Goal: Task Accomplishment & Management: Complete application form

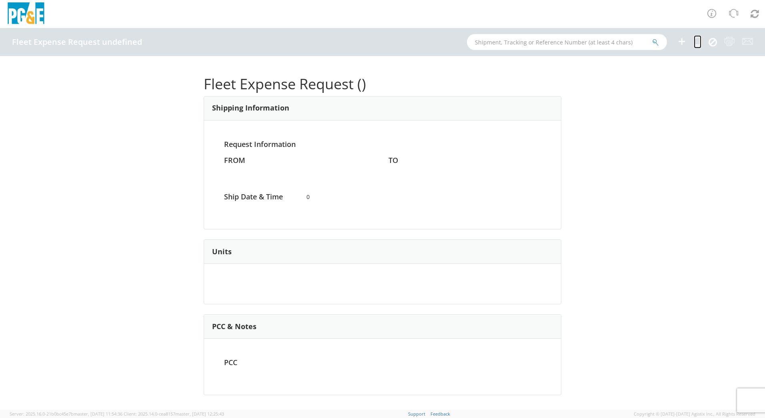
click at [694, 44] on icon at bounding box center [698, 41] width 8 height 10
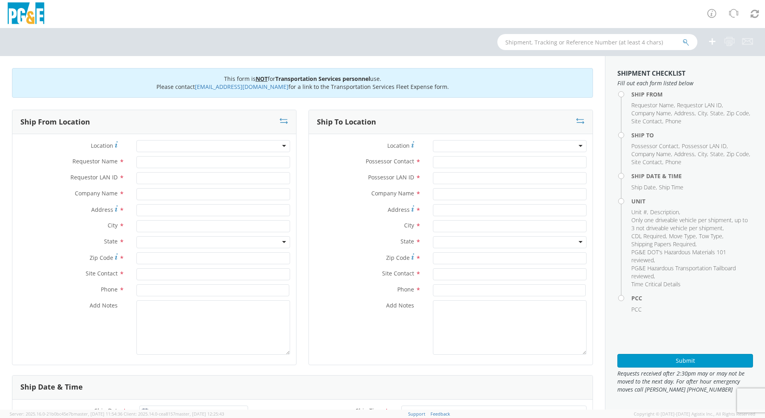
click at [282, 146] on div at bounding box center [213, 146] width 154 height 12
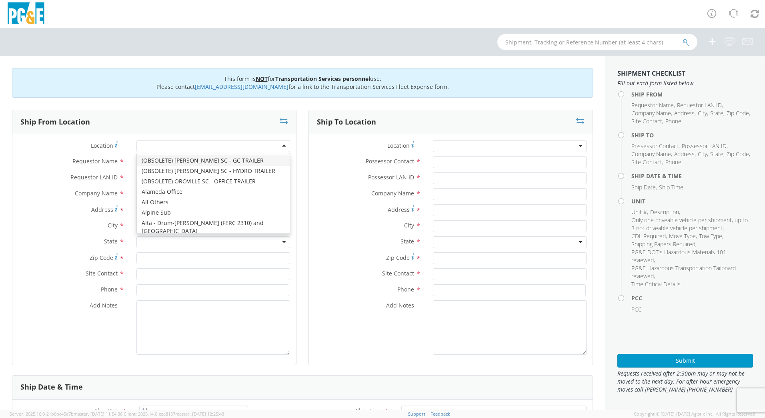
click at [280, 142] on div at bounding box center [213, 146] width 154 height 12
type input "fr"
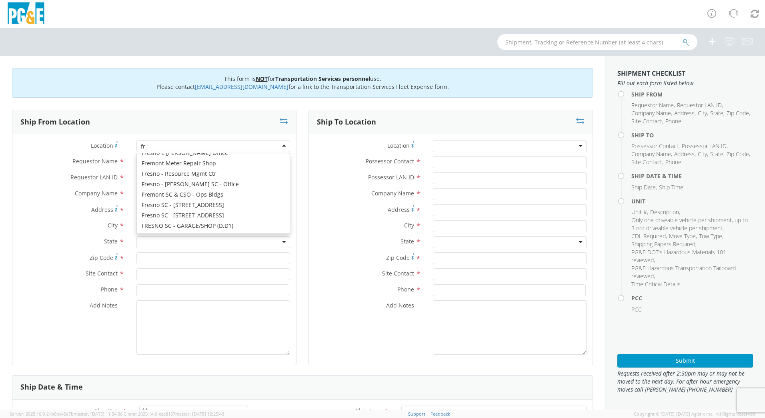
scroll to position [80, 0]
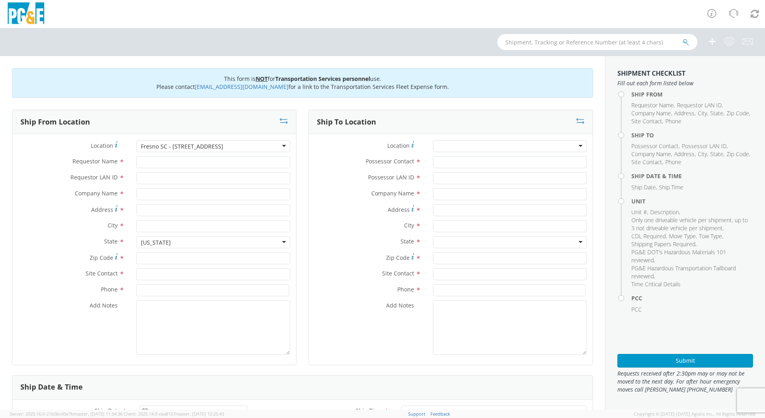
type input "PG&E"
type input "[STREET_ADDRESS]"
type input "[GEOGRAPHIC_DATA]"
type input "93725"
type input "[PHONE_NUMBER]"
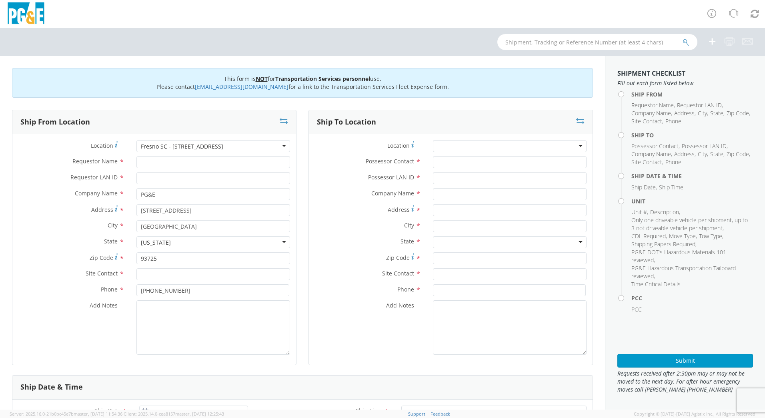
scroll to position [0, 0]
click at [283, 147] on div "Fresno SC - [STREET_ADDRESS]" at bounding box center [213, 146] width 154 height 12
drag, startPoint x: 231, startPoint y: 148, endPoint x: 82, endPoint y: 143, distance: 148.9
click at [82, 143] on div "Location * [GEOGRAPHIC_DATA] [GEOGRAPHIC_DATA] - [STREET_ADDRESS] - [STREET_ADD…" at bounding box center [154, 146] width 284 height 12
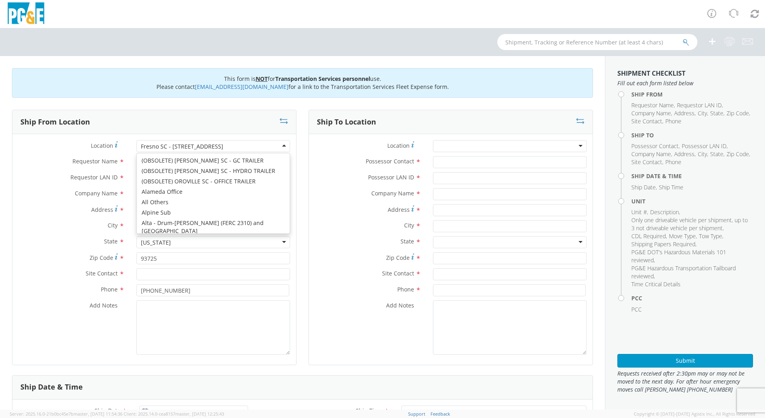
click at [281, 146] on div "Fresno SC - [STREET_ADDRESS]" at bounding box center [213, 146] width 154 height 12
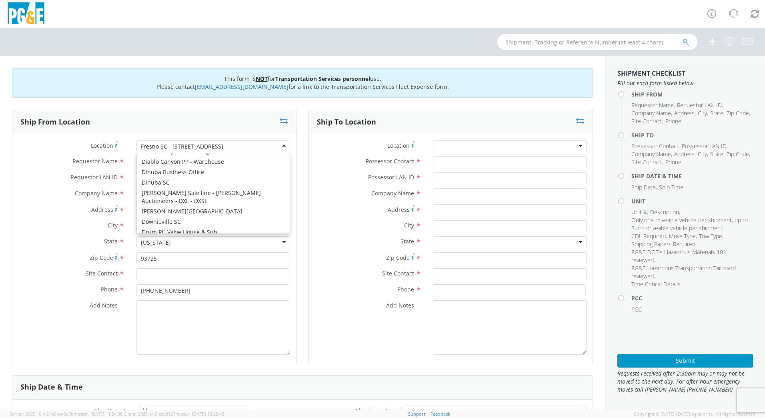
scroll to position [984, 0]
type input "[STREET_ADDRESS]"
type input "Dinuba"
type input "93618"
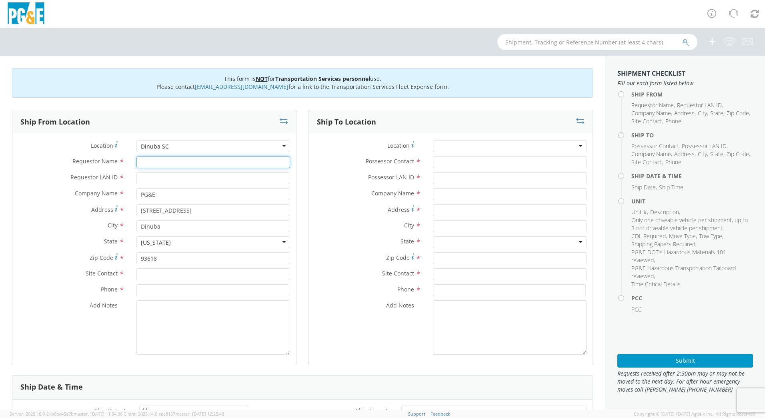
click at [179, 163] on input "Requestor Name *" at bounding box center [213, 162] width 154 height 12
paste input "[PERSON_NAME]"
type input "[PERSON_NAME]"
click at [160, 272] on input "text" at bounding box center [213, 274] width 154 height 12
paste input "[PERSON_NAME]"
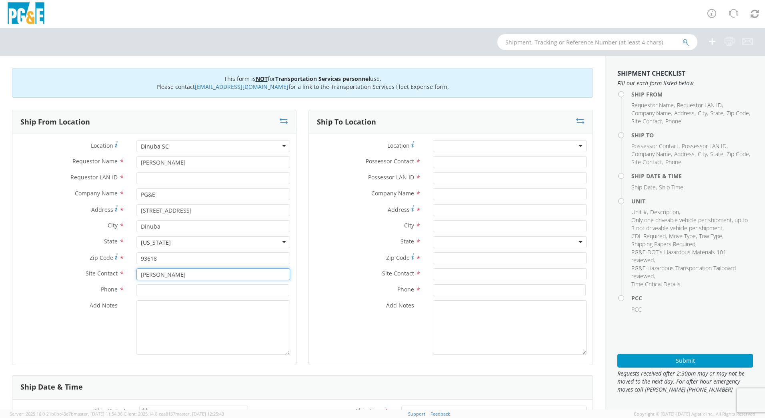
type input "[PERSON_NAME]"
click at [470, 166] on input "Possessor Contact *" at bounding box center [510, 162] width 154 height 12
paste input "[PERSON_NAME]"
type input "[PERSON_NAME]"
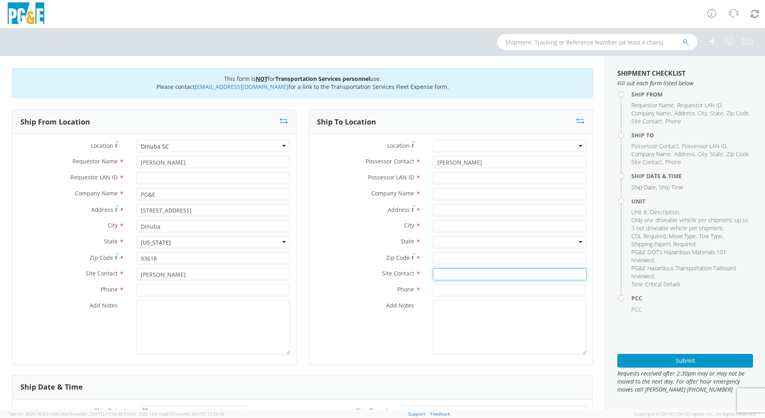
click at [484, 271] on input "text" at bounding box center [510, 274] width 154 height 12
paste input "[PERSON_NAME]"
type input "[PERSON_NAME]"
click at [172, 321] on textarea "Add Notes *" at bounding box center [213, 327] width 154 height 54
paste textarea "PLEASE USE [PERSON_NAME] TO MAKE MOVE; PM XXXXXXXX"
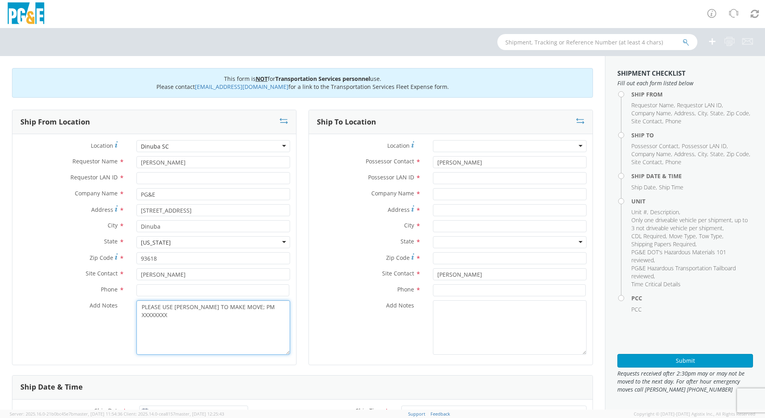
type textarea "PLEASE USE [PERSON_NAME] TO MAKE MOVE; PM XXXXXXXX"
click at [178, 181] on input "Requestor LAN ID *" at bounding box center [213, 178] width 154 height 12
drag, startPoint x: 188, startPoint y: 174, endPoint x: 129, endPoint y: 173, distance: 58.8
click at [130, 173] on div "aao9" at bounding box center [213, 178] width 166 height 12
type input "AAO9"
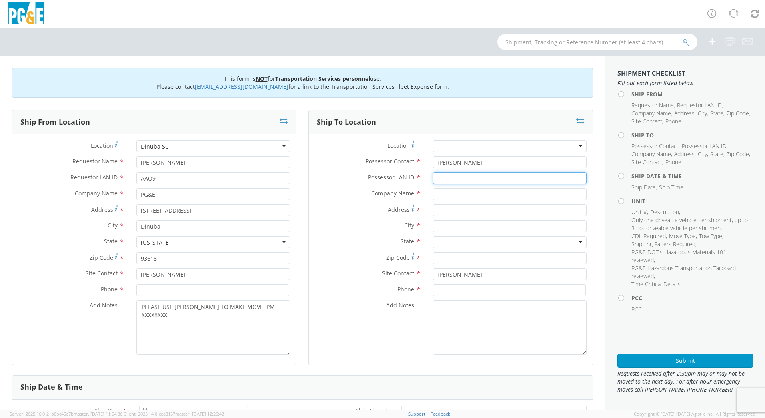
click at [440, 179] on input "Possessor LAN ID *" at bounding box center [510, 178] width 154 height 12
type input "AAO9"
drag, startPoint x: 191, startPoint y: 210, endPoint x: 137, endPoint y: 206, distance: 54.5
click at [137, 206] on input "[STREET_ADDRESS]" at bounding box center [213, 210] width 154 height 12
paste input "[STREET_ADDRESS]"
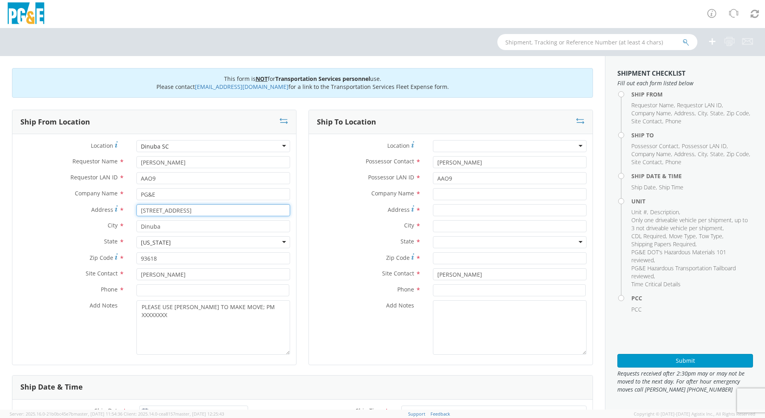
type input "[STREET_ADDRESS]"
click at [178, 256] on input "Zip Code *" at bounding box center [213, 258] width 154 height 12
type input "93618"
click at [242, 288] on input at bounding box center [212, 290] width 153 height 12
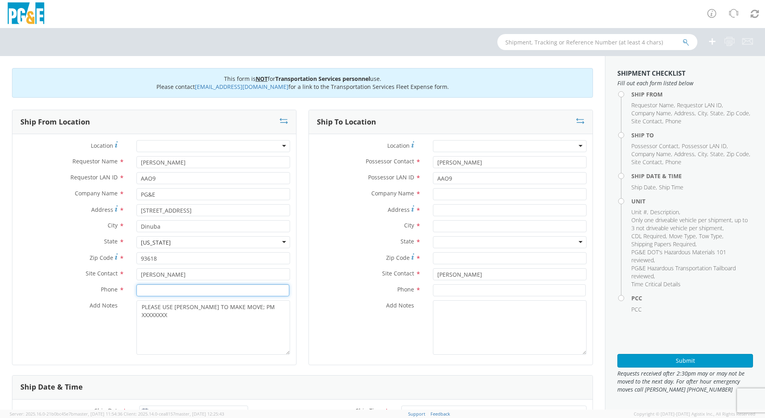
paste input "[PHONE_NUMBER]"
type input "[PHONE_NUMBER]"
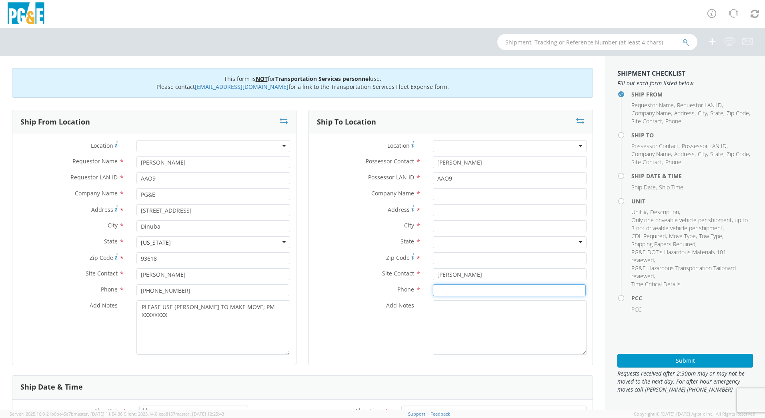
click at [502, 291] on input at bounding box center [509, 290] width 153 height 12
paste input "[PHONE_NUMBER]"
type input "[PHONE_NUMBER]"
click at [445, 212] on input "Address *" at bounding box center [510, 210] width 154 height 12
paste input "S 19th & King Ave"
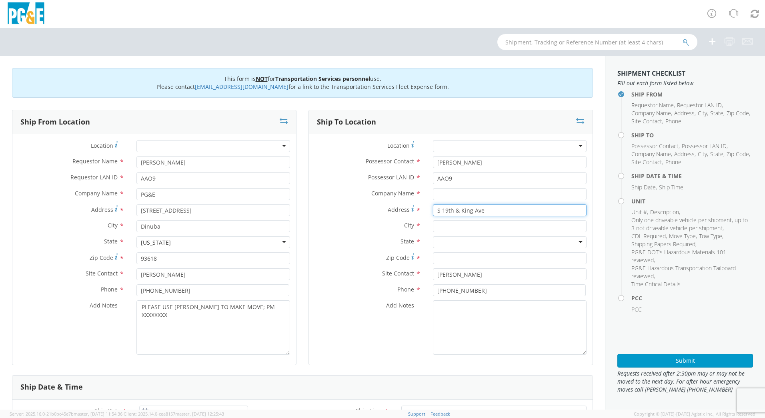
type input "S 19th & King Ave"
click at [456, 196] on input "text" at bounding box center [510, 194] width 154 height 12
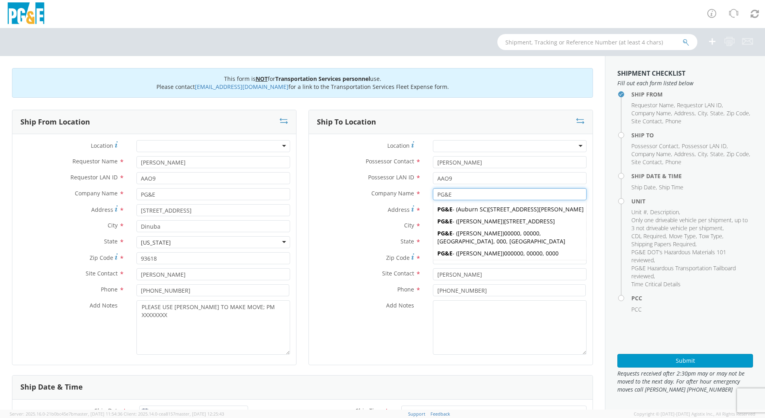
type input "PG&E"
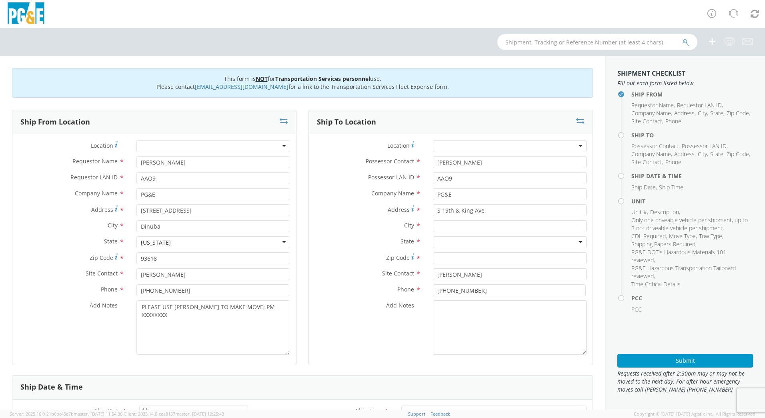
click at [470, 218] on div "Address * [GEOGRAPHIC_DATA]" at bounding box center [451, 212] width 284 height 16
click at [471, 223] on input "text" at bounding box center [510, 226] width 154 height 12
type input "LEMOORE"
type input "[STREET_ADDRESS]"
type input "Lemoore"
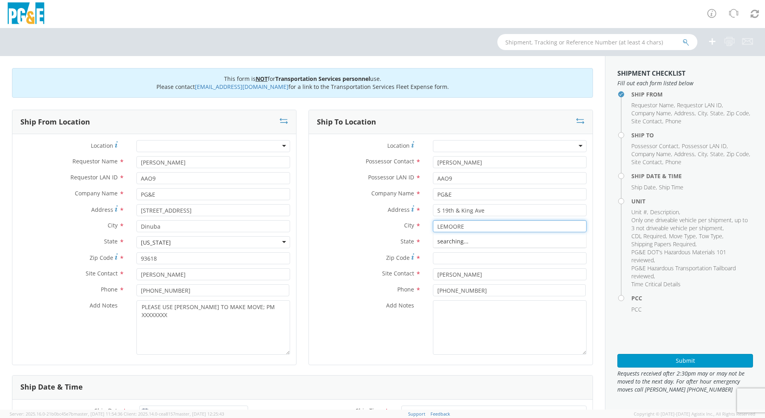
type input "93245-2940"
type input "Lemoore"
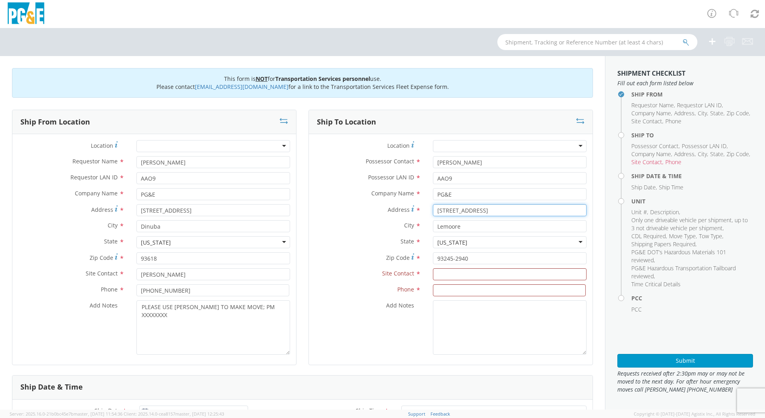
drag, startPoint x: 469, startPoint y: 212, endPoint x: 431, endPoint y: 208, distance: 38.6
click at [433, 208] on input "[STREET_ADDRESS]" at bounding box center [510, 210] width 154 height 12
paste input "S 19th & King Ave"
click at [532, 214] on input "S 19th & King Ave" at bounding box center [510, 210] width 154 height 12
type input "S 19th & King Ave"
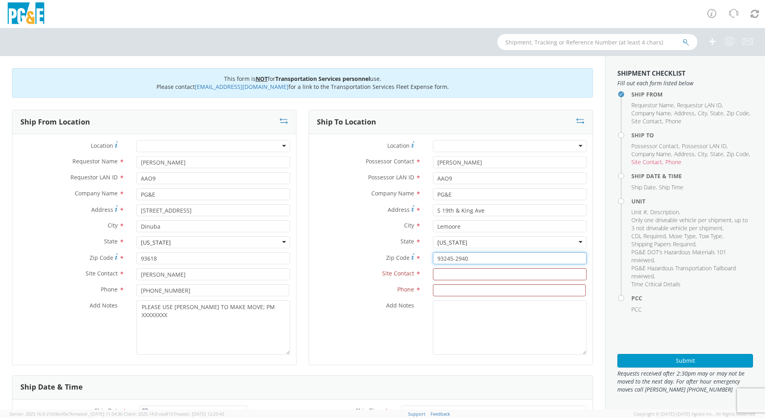
drag, startPoint x: 468, startPoint y: 255, endPoint x: 449, endPoint y: 258, distance: 19.3
click at [449, 258] on input "93245-2940" at bounding box center [510, 258] width 154 height 12
type input "93245"
click at [468, 276] on input "text" at bounding box center [510, 274] width 154 height 12
drag, startPoint x: 472, startPoint y: 163, endPoint x: 432, endPoint y: 165, distance: 39.3
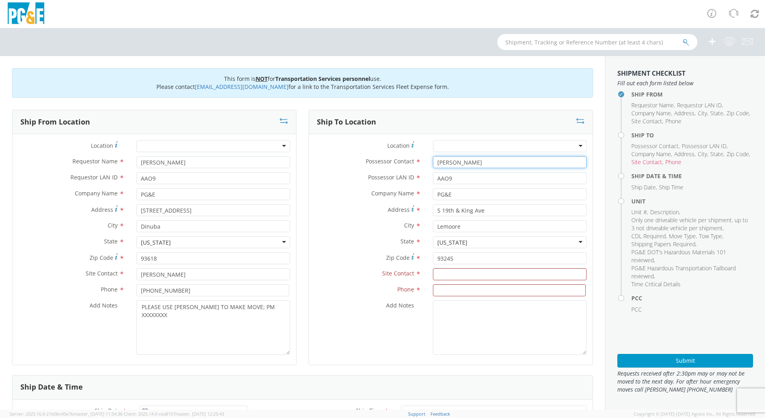
click at [433, 165] on input "[PERSON_NAME]" at bounding box center [510, 162] width 154 height 12
click at [471, 277] on input "text" at bounding box center [510, 274] width 154 height 12
paste input "[PERSON_NAME]"
type input "[PERSON_NAME]"
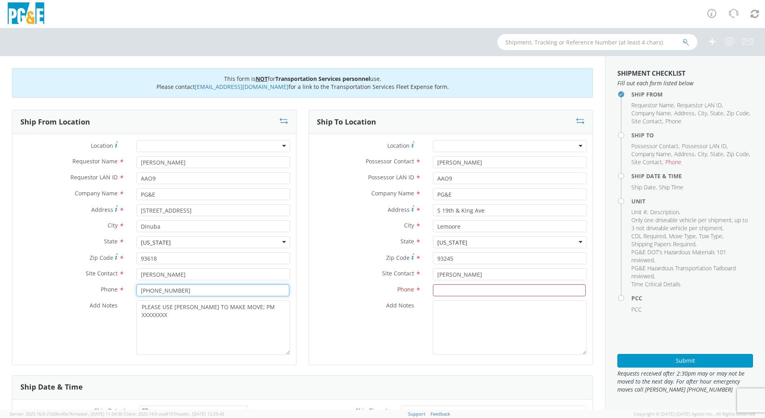
drag, startPoint x: 178, startPoint y: 288, endPoint x: 139, endPoint y: 287, distance: 39.2
click at [139, 287] on input "[PHONE_NUMBER]" at bounding box center [212, 290] width 153 height 12
click at [482, 293] on input at bounding box center [509, 290] width 153 height 12
paste input "[PHONE_NUMBER]"
type input "[PHONE_NUMBER]"
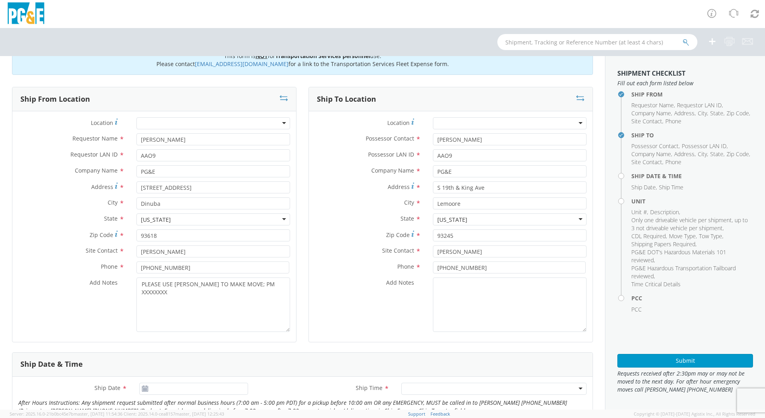
scroll to position [22, 0]
drag, startPoint x: 274, startPoint y: 286, endPoint x: 248, endPoint y: 289, distance: 25.9
click at [248, 289] on textarea "PLEASE USE [PERSON_NAME] TO MAKE MOVE; PM XXXXXXXX" at bounding box center [213, 305] width 154 height 54
paste textarea "35663057"
type textarea "PLEASE USE [PERSON_NAME] TO MAKE MOVE; PM 35663057"
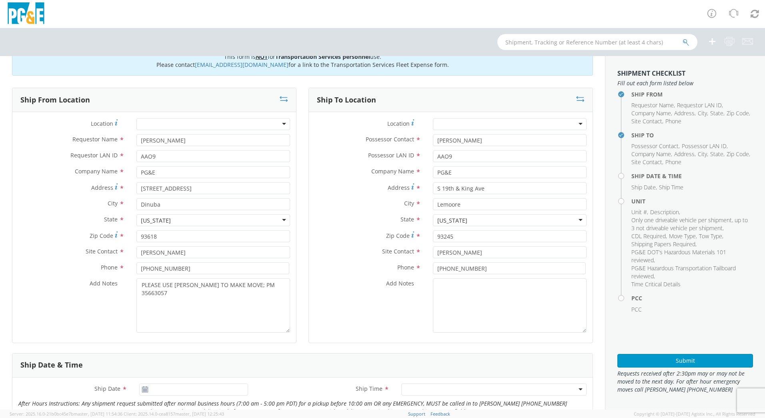
click at [338, 257] on div "Site Contact * [PERSON_NAME]" at bounding box center [451, 252] width 284 height 12
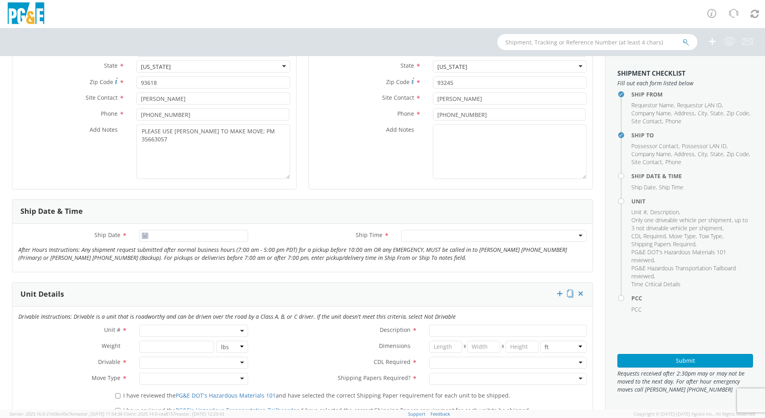
scroll to position [182, 0]
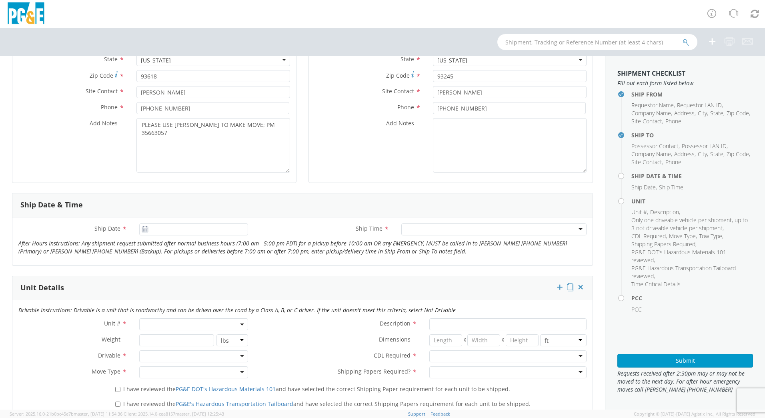
click at [143, 230] on icon at bounding box center [145, 229] width 7 height 6
click at [160, 228] on input "[DATE]" at bounding box center [193, 229] width 109 height 12
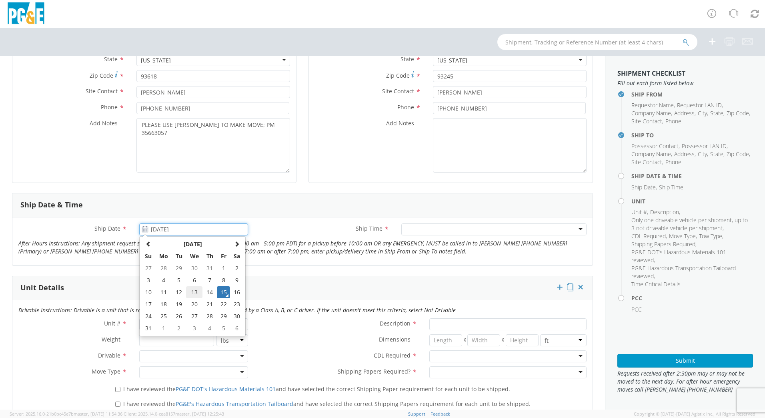
click at [193, 292] on td "13" at bounding box center [194, 292] width 17 height 12
type input "[DATE]"
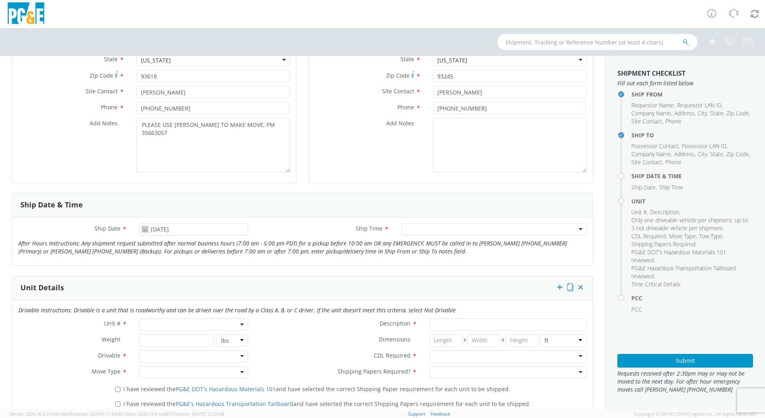
click at [578, 228] on div at bounding box center [493, 229] width 185 height 12
click at [242, 326] on span at bounding box center [243, 324] width 2 height 12
click at [220, 340] on input "search" at bounding box center [193, 337] width 104 height 12
type input "OTHER"
select select "Other"
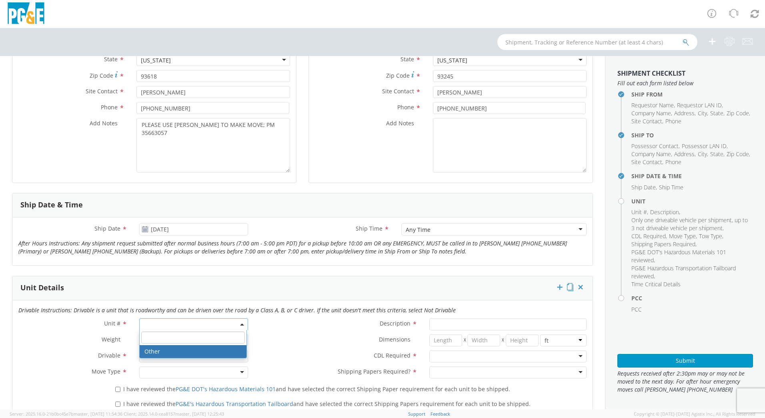
select select "? undefined:undefined ?"
click at [238, 358] on div at bounding box center [193, 356] width 109 height 12
click at [242, 374] on div at bounding box center [193, 372] width 109 height 12
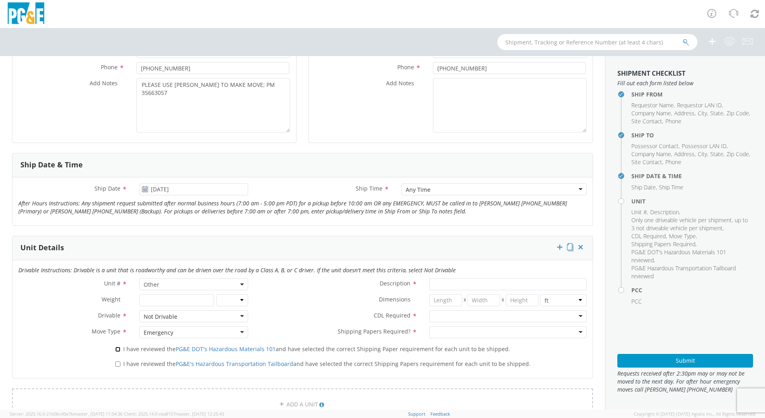
click at [118, 348] on input "I have reviewed the PG&E DOT's Hazardous Materials 101 and have selected the co…" at bounding box center [117, 348] width 5 height 5
checkbox input "true"
click at [116, 363] on input "I have reviewed the PG&E's Hazardous Transportation Tailboard and have selected…" at bounding box center [117, 363] width 5 height 5
checkbox input "true"
click at [448, 280] on input "Description *" at bounding box center [507, 284] width 157 height 12
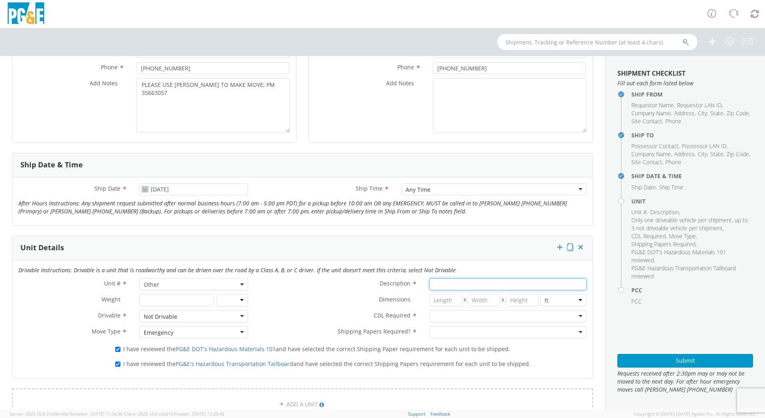
paste input "[PERSON_NAME] Track Machine"
type input "[PERSON_NAME] Track Machine"
click at [578, 317] on div at bounding box center [507, 316] width 157 height 12
click at [572, 332] on div at bounding box center [507, 332] width 157 height 12
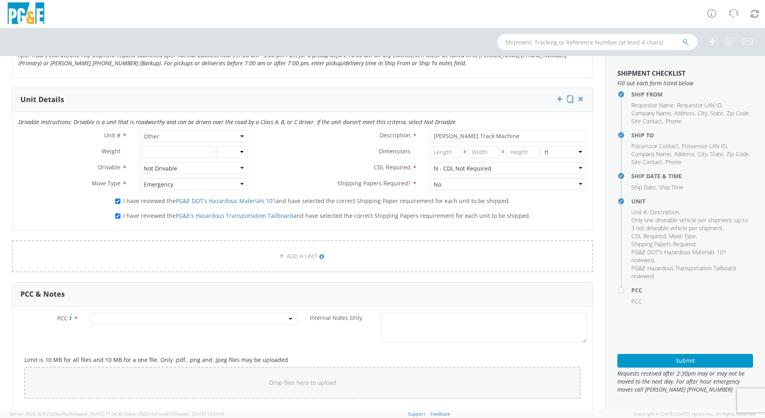
scroll to position [382, 0]
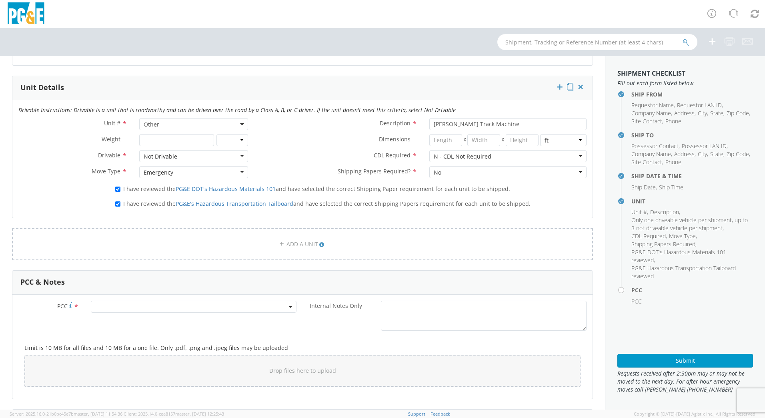
click at [291, 308] on span at bounding box center [194, 306] width 206 height 12
click at [264, 322] on input "number" at bounding box center [192, 320] width 199 height 12
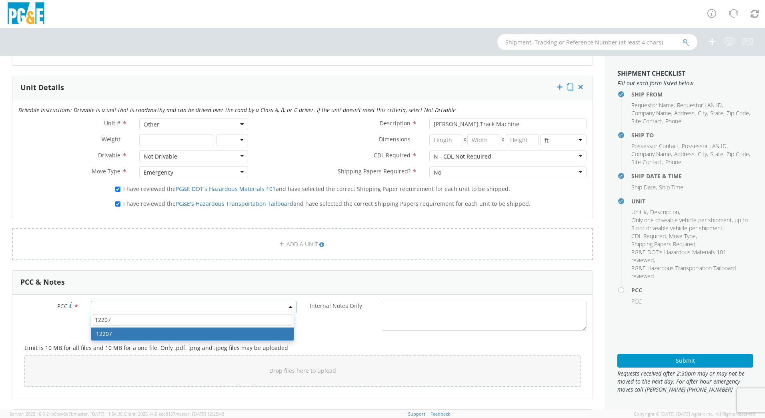
type input "12207"
select select "12207"
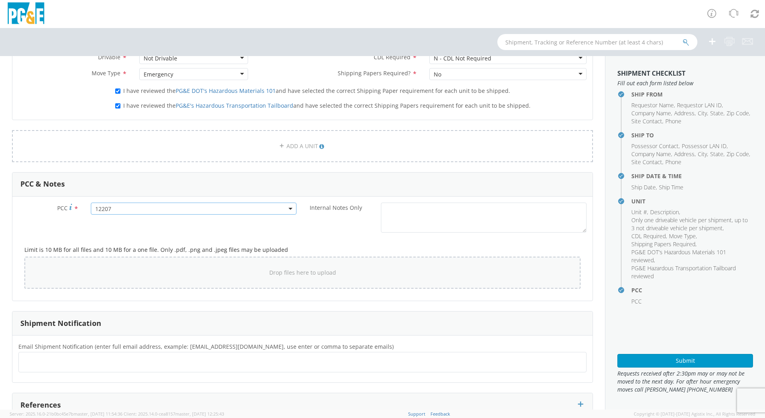
scroll to position [502, 0]
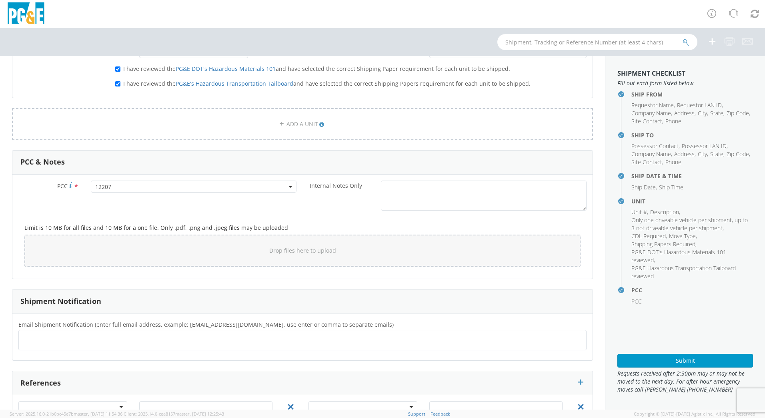
click at [254, 337] on ul at bounding box center [302, 339] width 561 height 13
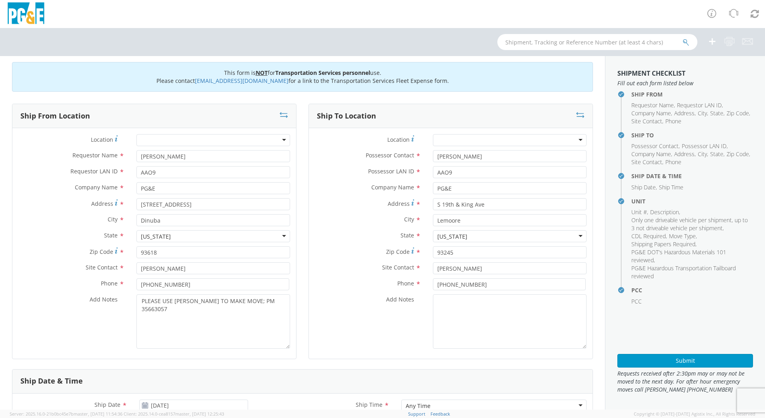
scroll to position [0, 0]
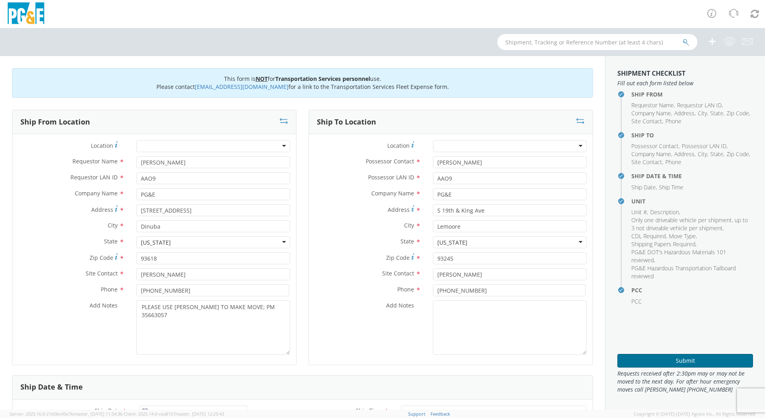
type input "[EMAIL_ADDRESS][DOMAIN_NAME]"
click at [689, 358] on button "Submit" at bounding box center [685, 361] width 136 height 14
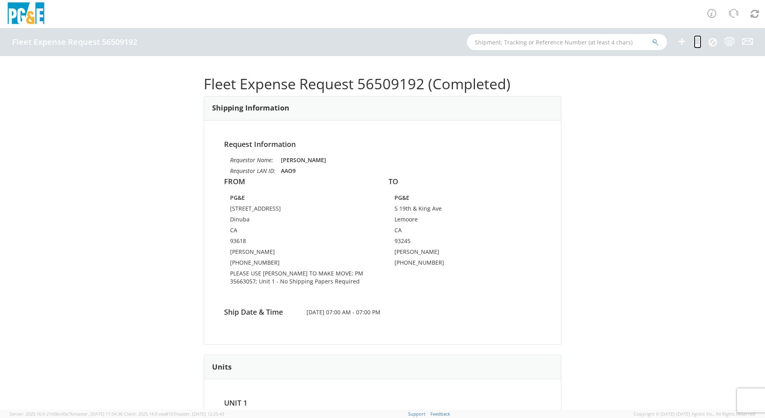
click at [698, 38] on icon at bounding box center [698, 41] width 8 height 10
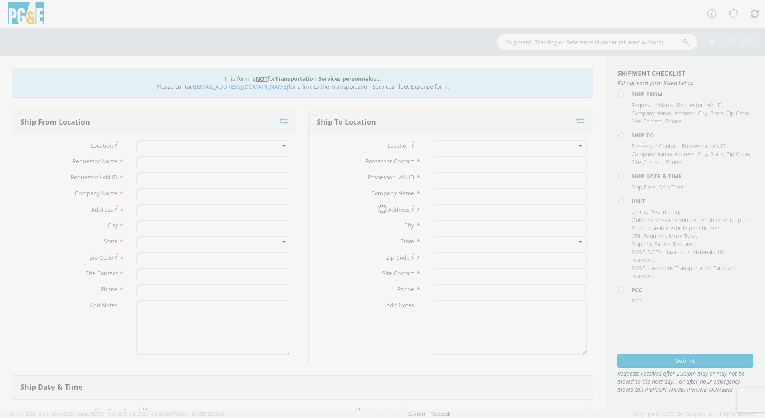
type input "[PERSON_NAME]"
type input "AAO9"
type input "PG&E"
type input "[STREET_ADDRESS]"
type input "Dinuba"
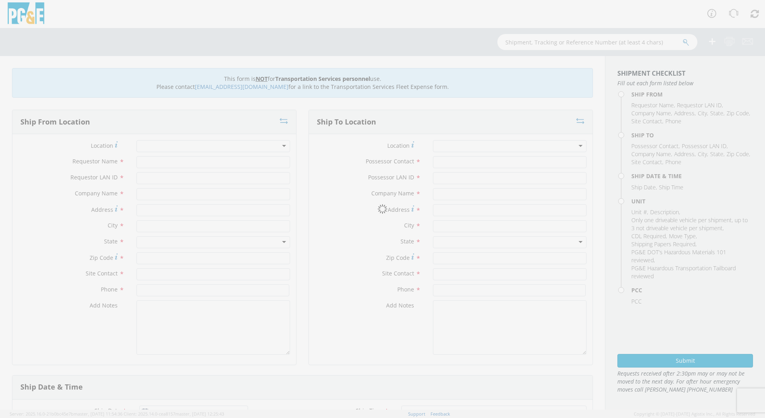
type input "93618"
type input "[PERSON_NAME]"
type input "[PHONE_NUMBER]"
type input "[PERSON_NAME]"
type input "AAO9"
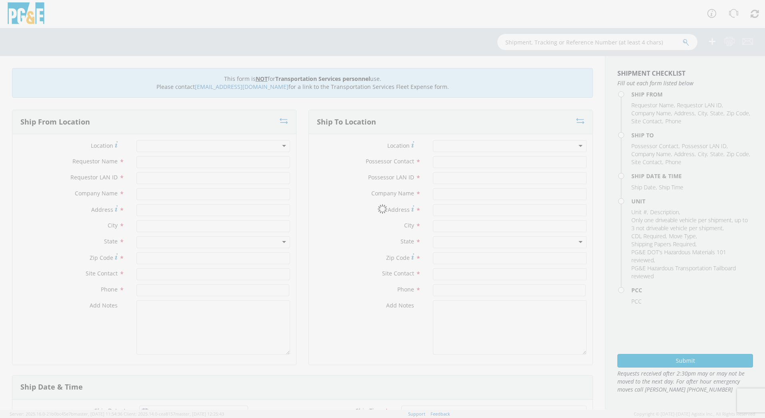
type input "PG&E"
type input "S 19th & King Ave"
type input "Lemoore"
type input "93245"
type input "[PERSON_NAME]"
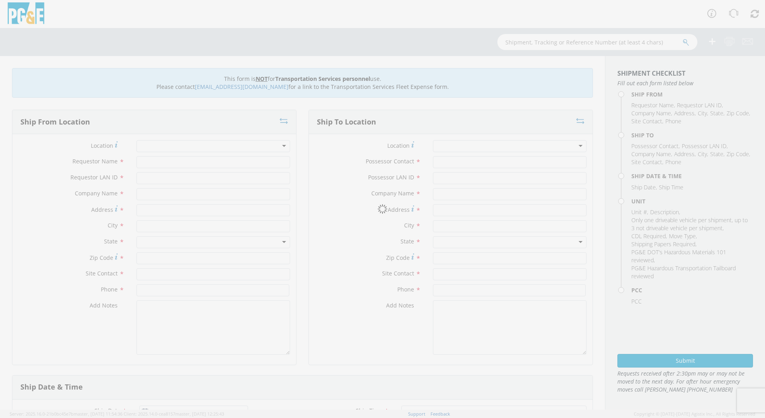
type input "[PHONE_NUMBER]"
type input "[DATE]"
type input "[PERSON_NAME] Track Machine"
type input "0"
select select "12207"
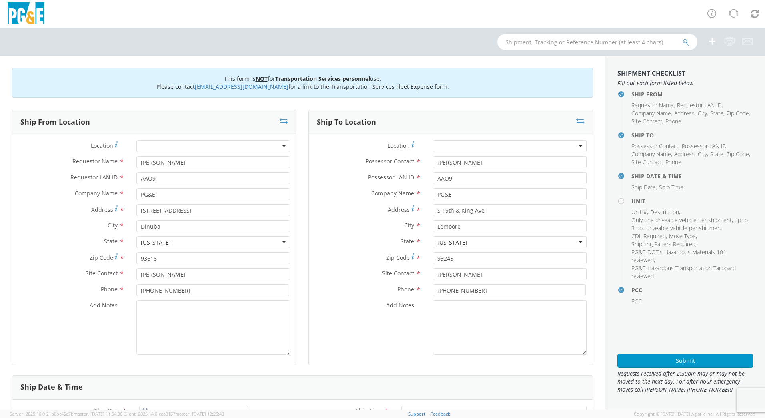
select select "Other"
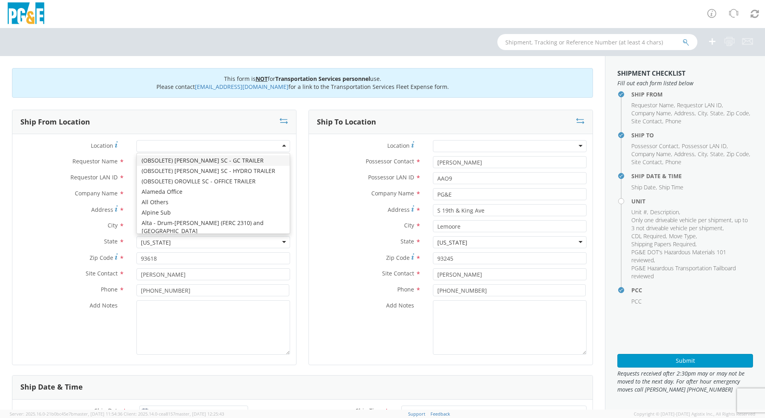
click at [281, 144] on div at bounding box center [213, 146] width 154 height 12
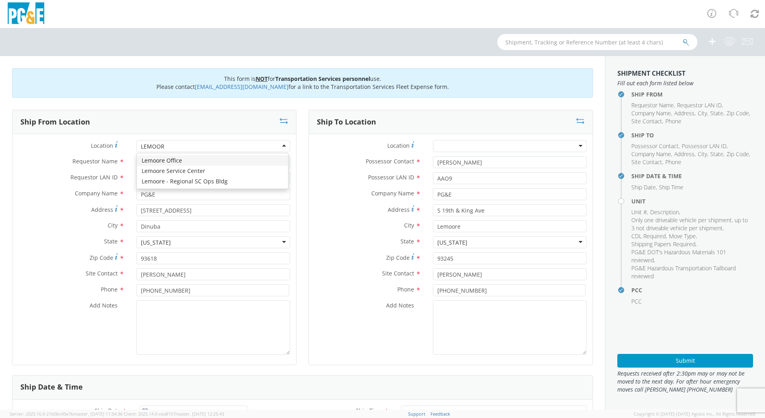
type input "LEMOORE"
type input "[STREET_ADDRESS]"
type input "Lemoore"
type input "93245"
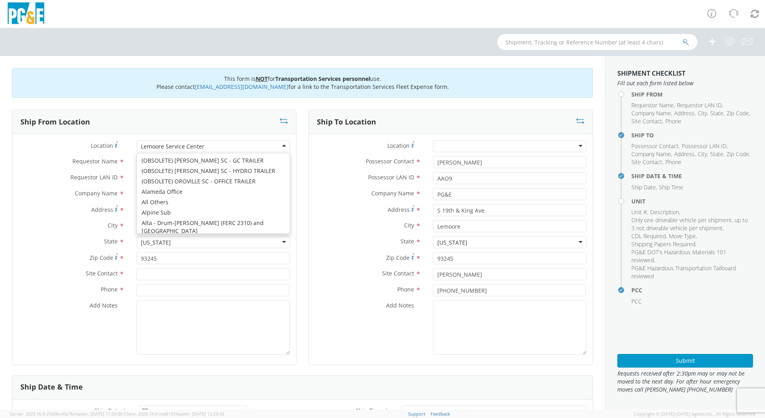
click at [282, 147] on div "Lemoore Service Center" at bounding box center [213, 146] width 154 height 12
click at [283, 147] on div "Lemoore Office" at bounding box center [213, 146] width 154 height 12
type input "1495 Enterprise Dr"
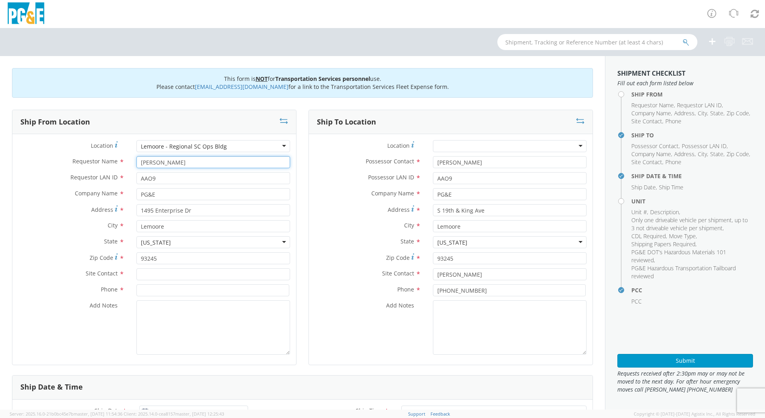
drag, startPoint x: 182, startPoint y: 164, endPoint x: 134, endPoint y: 156, distance: 48.7
click at [134, 156] on div "[PERSON_NAME]" at bounding box center [213, 162] width 166 height 12
click at [162, 278] on input "text" at bounding box center [213, 274] width 154 height 12
paste input "[PERSON_NAME]"
type input "[PERSON_NAME]"
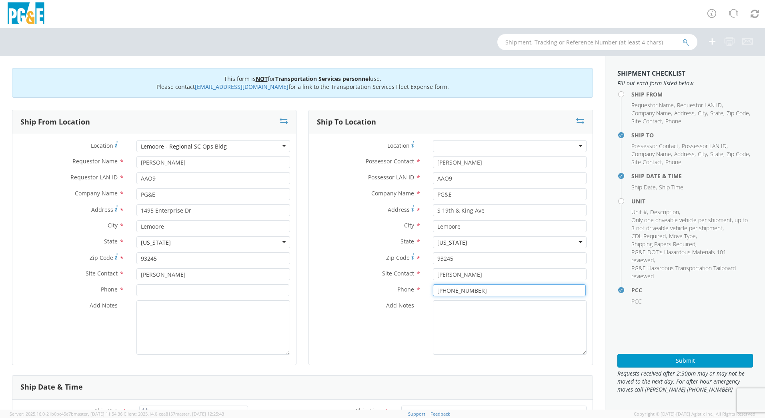
drag, startPoint x: 468, startPoint y: 292, endPoint x: 429, endPoint y: 292, distance: 39.2
click at [433, 292] on input "[PHONE_NUMBER]" at bounding box center [509, 290] width 153 height 12
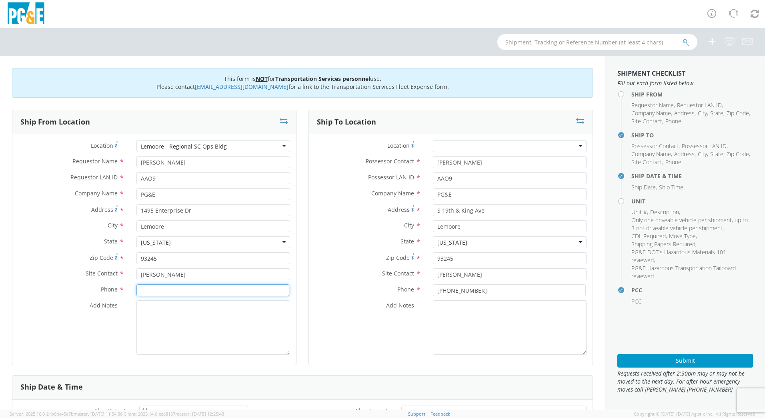
click at [155, 295] on input at bounding box center [212, 290] width 153 height 12
paste input "[PHONE_NUMBER]"
type input "[PHONE_NUMBER]"
click at [226, 309] on textarea "Add Notes *" at bounding box center [213, 327] width 154 height 54
paste textarea "PLEASE USE [PERSON_NAME] TO MAKE MOVE; PM XXXXXXXX"
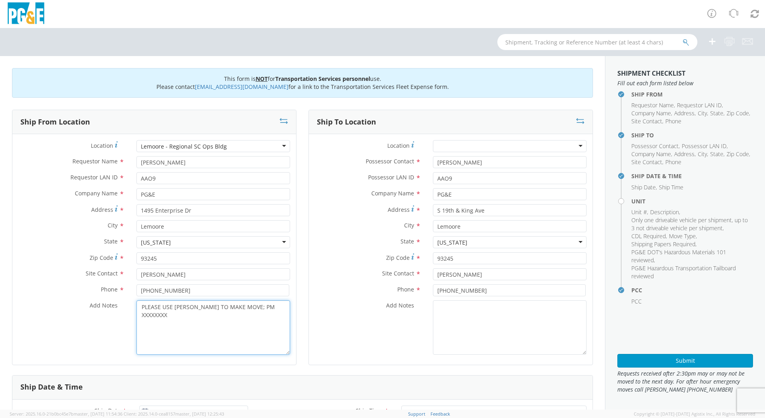
drag, startPoint x: 281, startPoint y: 312, endPoint x: 248, endPoint y: 314, distance: 33.3
click at [248, 314] on textarea "PLEASE USE [PERSON_NAME] TO MAKE MOVE; PM XXXXXXXX" at bounding box center [213, 327] width 154 height 54
paste textarea "35663237"
type textarea "PLEASE USE [PERSON_NAME] TO MAKE MOVE; PM 35663237"
drag, startPoint x: 482, startPoint y: 210, endPoint x: 430, endPoint y: 216, distance: 52.4
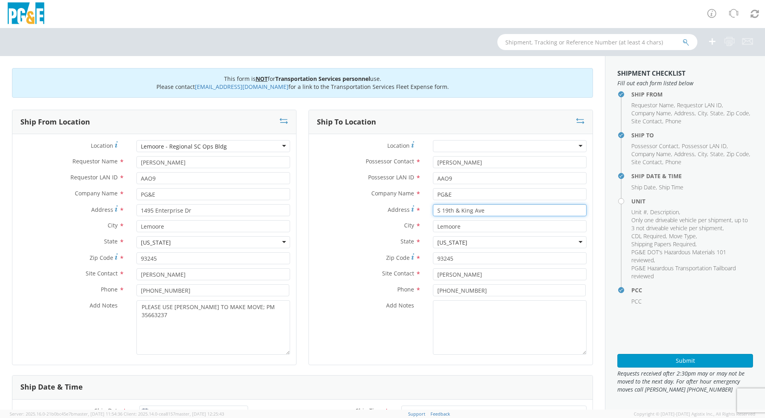
click at [430, 216] on div "Address * [GEOGRAPHIC_DATA]" at bounding box center [451, 212] width 284 height 16
paste input "19th & Lansing"
type input "19th & Lansing"
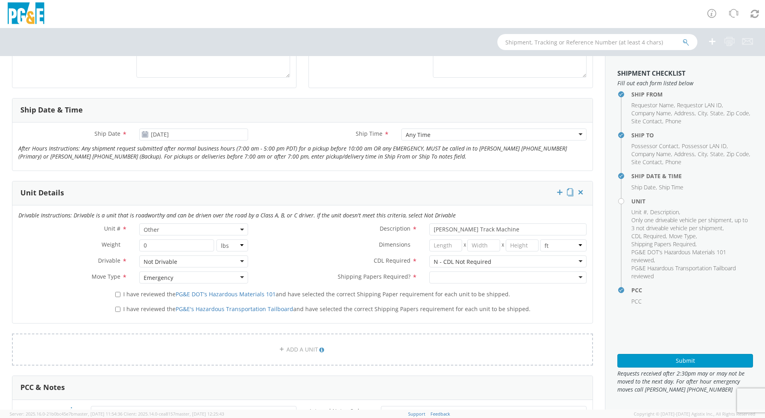
scroll to position [280, 0]
click at [142, 130] on use at bounding box center [145, 131] width 6 height 6
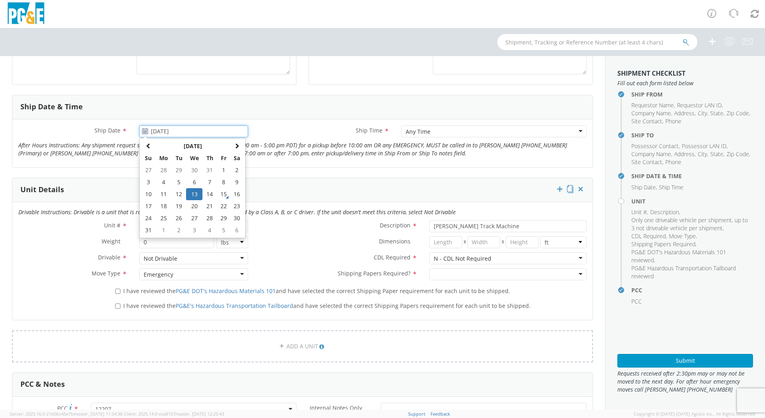
click at [148, 135] on input "[DATE]" at bounding box center [193, 131] width 109 height 12
click at [204, 195] on td "14" at bounding box center [209, 194] width 14 height 12
type input "[DATE]"
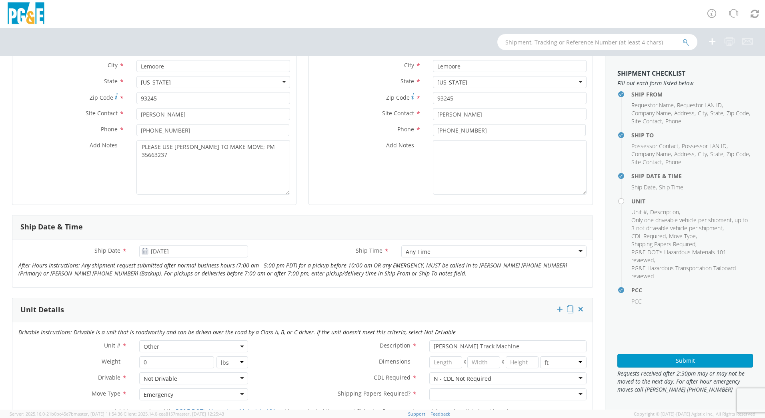
scroll to position [200, 0]
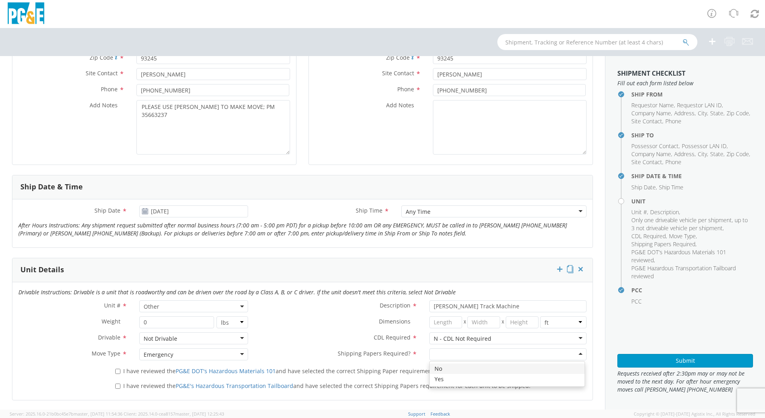
click at [577, 356] on div at bounding box center [507, 354] width 157 height 12
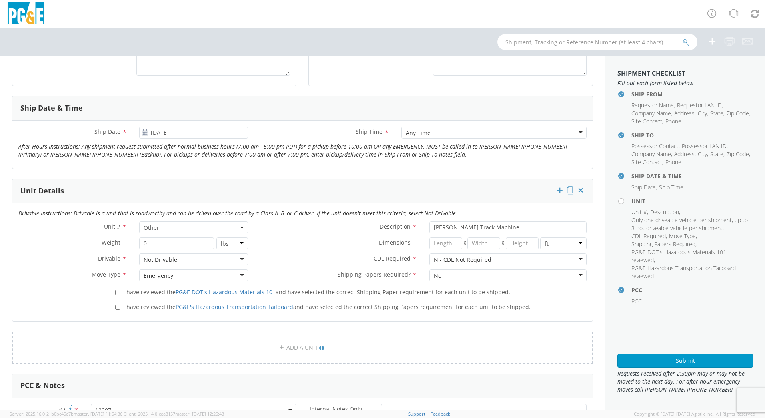
scroll to position [280, 0]
click at [118, 291] on input "I have reviewed the PG&E DOT's Hazardous Materials 101 and have selected the co…" at bounding box center [117, 290] width 5 height 5
checkbox input "true"
drag, startPoint x: 116, startPoint y: 304, endPoint x: 120, endPoint y: 310, distance: 7.2
click at [117, 304] on input "I have reviewed the PG&E's Hazardous Transportation Tailboard and have selected…" at bounding box center [117, 305] width 5 height 5
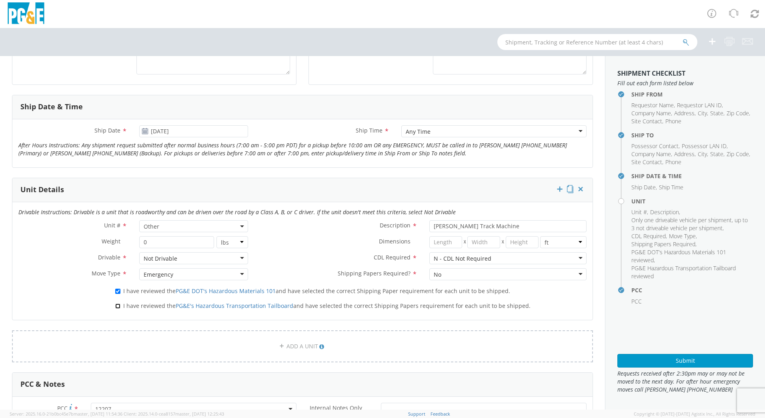
checkbox input "true"
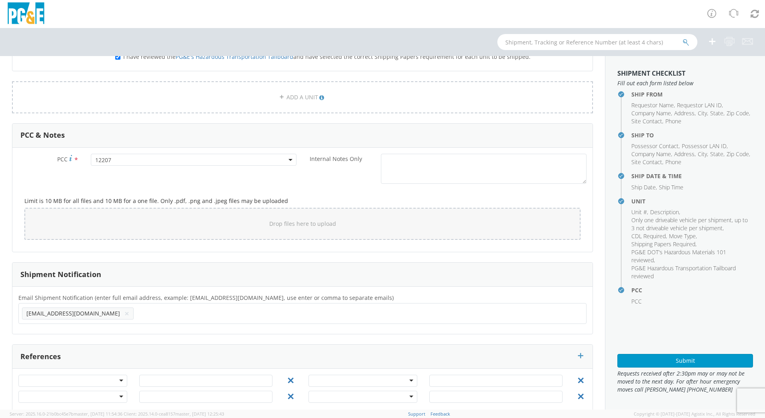
scroll to position [542, 0]
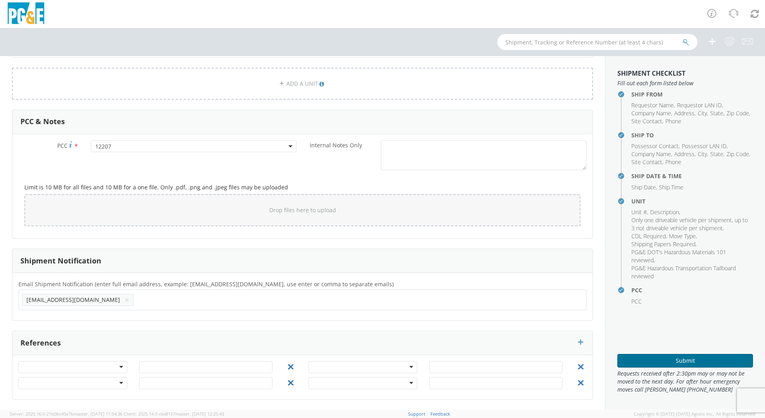
click at [662, 362] on button "Submit" at bounding box center [685, 361] width 136 height 14
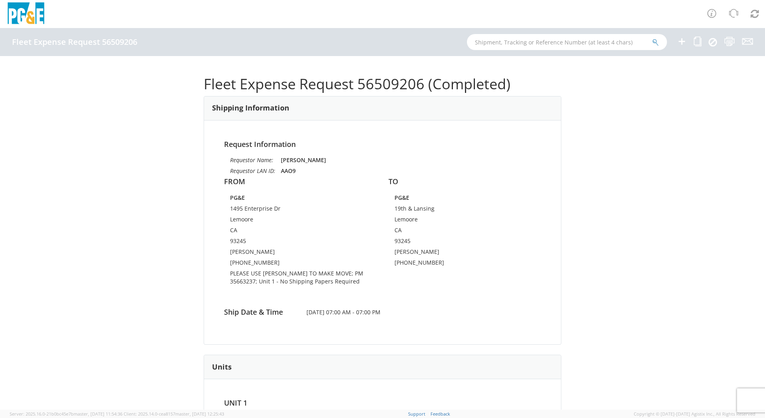
click at [683, 44] on icon at bounding box center [682, 41] width 10 height 10
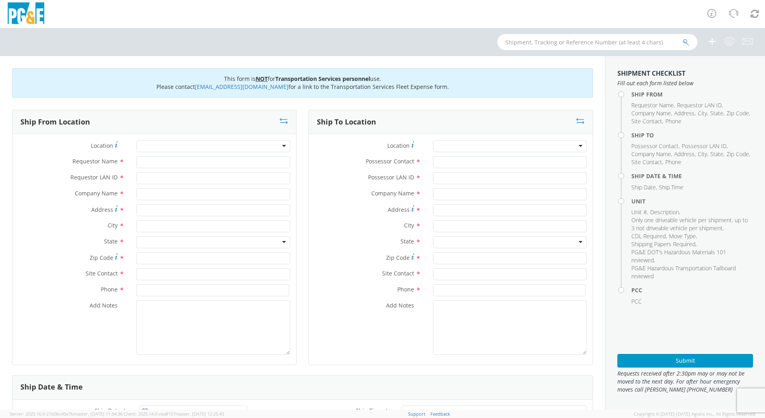
click at [284, 148] on div at bounding box center [213, 146] width 154 height 12
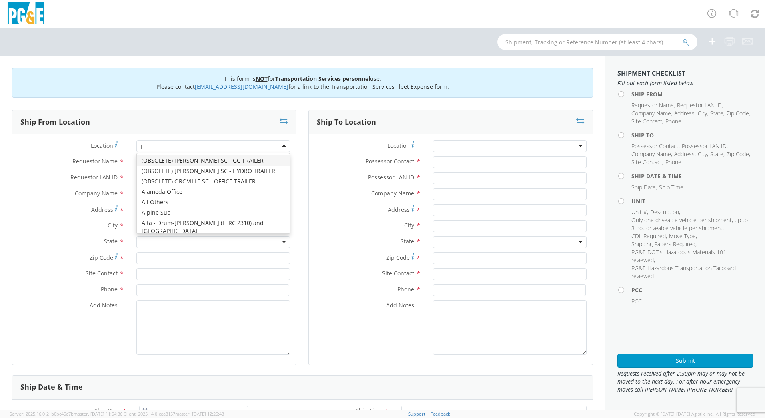
type input "FR"
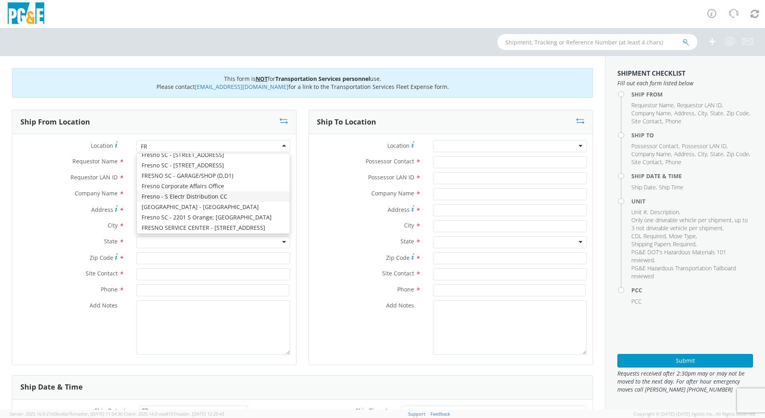
scroll to position [80, 0]
type input "PG&E"
type input "[STREET_ADDRESS]"
type input "[GEOGRAPHIC_DATA]"
type input "93725"
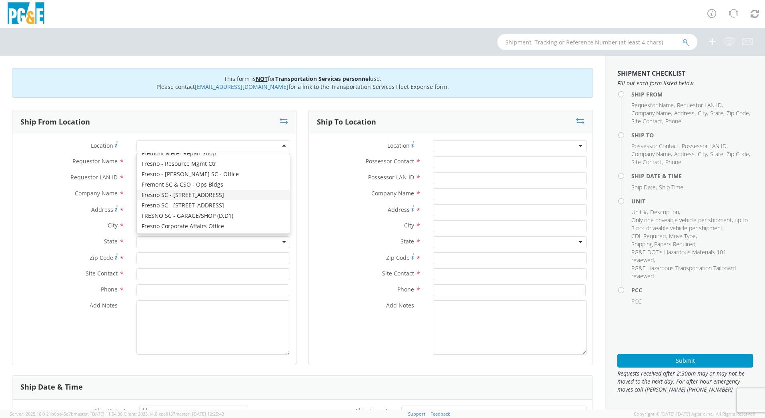
type input "[PHONE_NUMBER]"
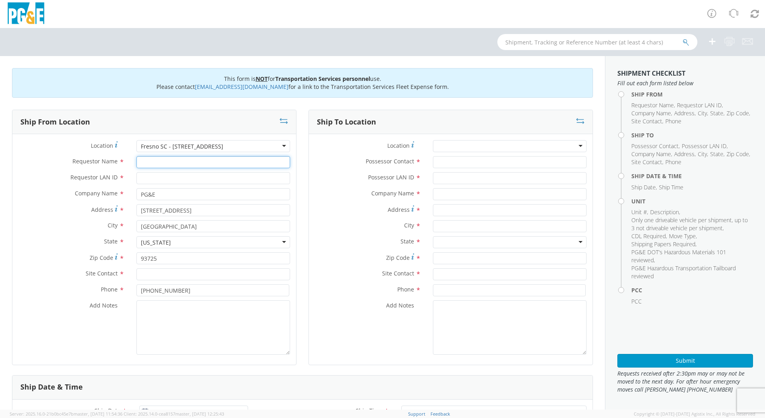
click at [217, 159] on input "Requestor Name *" at bounding box center [213, 162] width 154 height 12
paste input "[PERSON_NAME]"
type input "[PERSON_NAME]"
click at [176, 273] on input "text" at bounding box center [213, 274] width 154 height 12
paste input "[PERSON_NAME]"
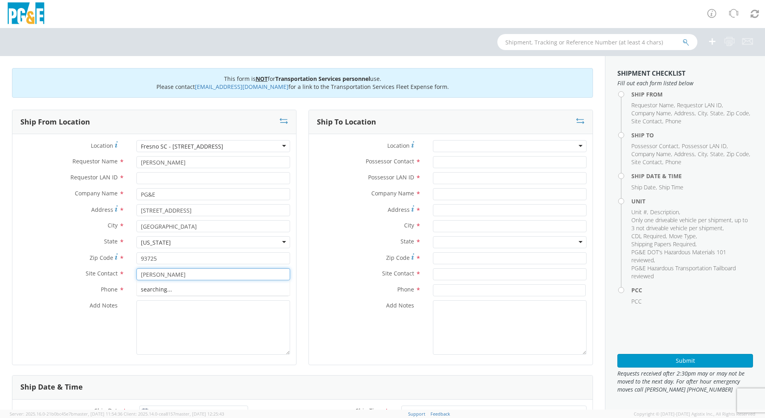
type input "[PERSON_NAME]"
click at [458, 163] on input "Possessor Contact *" at bounding box center [510, 162] width 154 height 12
paste input "[PERSON_NAME]"
type input "[PERSON_NAME]"
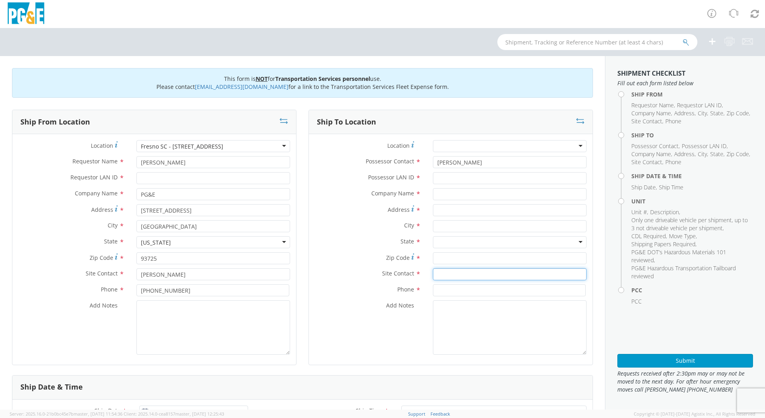
click at [450, 274] on input "text" at bounding box center [510, 274] width 154 height 12
paste input "[PERSON_NAME]"
type input "[PERSON_NAME]"
click at [178, 179] on input "Requestor LAN ID *" at bounding box center [213, 178] width 154 height 12
paste input "J2G4"
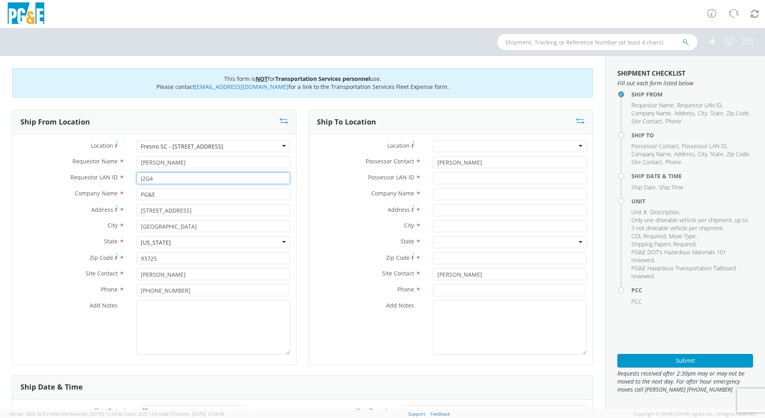
type input "J2G4"
click at [468, 179] on input "Possessor LAN ID *" at bounding box center [510, 178] width 154 height 12
paste input "J2G4"
type input "J2G4"
drag, startPoint x: 198, startPoint y: 292, endPoint x: 137, endPoint y: 289, distance: 60.8
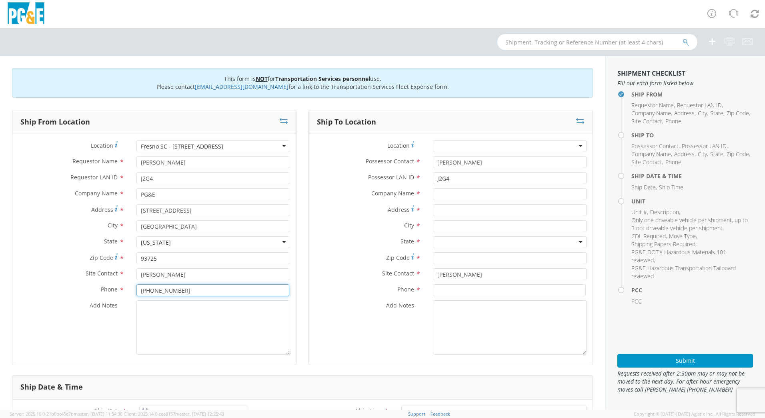
click at [137, 289] on input "[PHONE_NUMBER]" at bounding box center [212, 290] width 153 height 12
paste input "63-5605"
type input "[PHONE_NUMBER]"
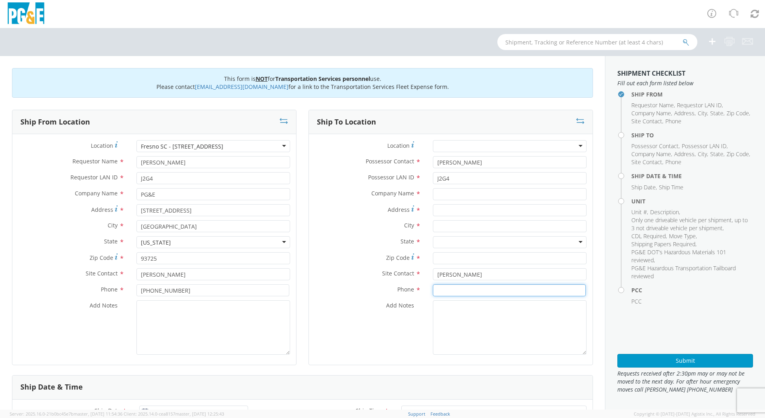
click at [440, 288] on input at bounding box center [509, 290] width 153 height 12
paste input "[PHONE_NUMBER]"
type input "[PHONE_NUMBER]"
click at [449, 194] on input "text" at bounding box center [510, 194] width 154 height 12
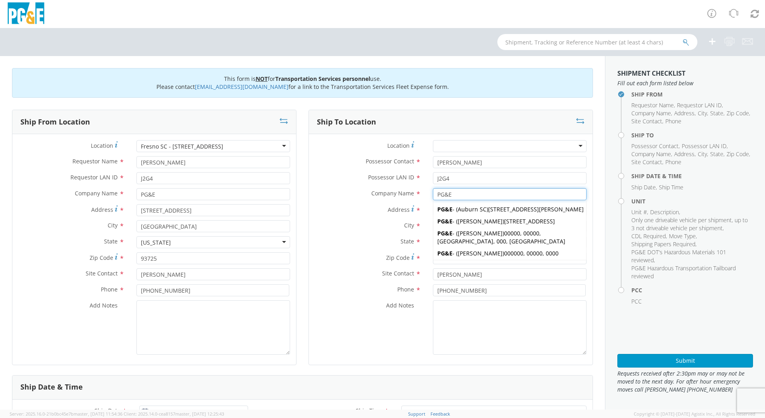
type input "PG&E"
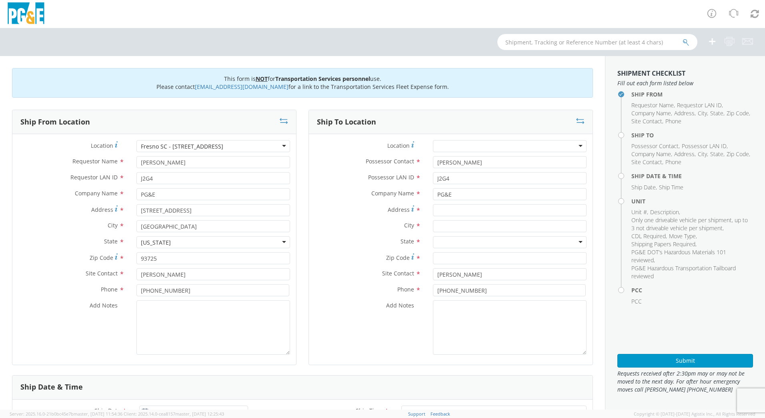
click at [353, 223] on label "City *" at bounding box center [368, 225] width 118 height 10
click at [464, 210] on input "Address *" at bounding box center [510, 210] width 154 height 12
paste input "19180 [PERSON_NAME][GEOGRAPHIC_DATA]"
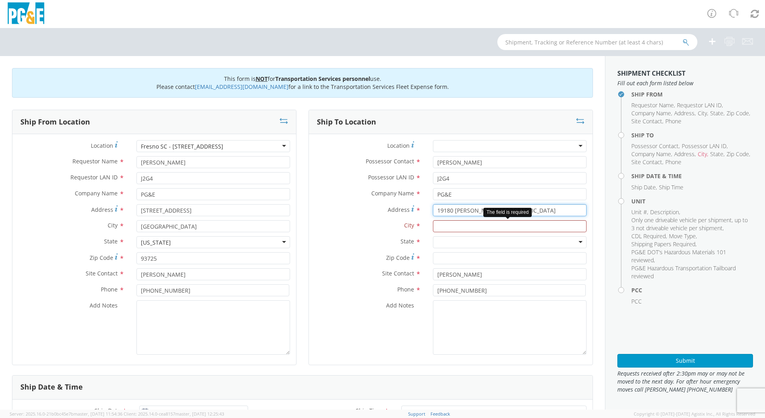
type input "19180 [PERSON_NAME][GEOGRAPHIC_DATA]"
click at [465, 222] on input "text" at bounding box center [510, 226] width 154 height 12
type input "[PERSON_NAME]"
click at [458, 239] on div at bounding box center [510, 242] width 154 height 12
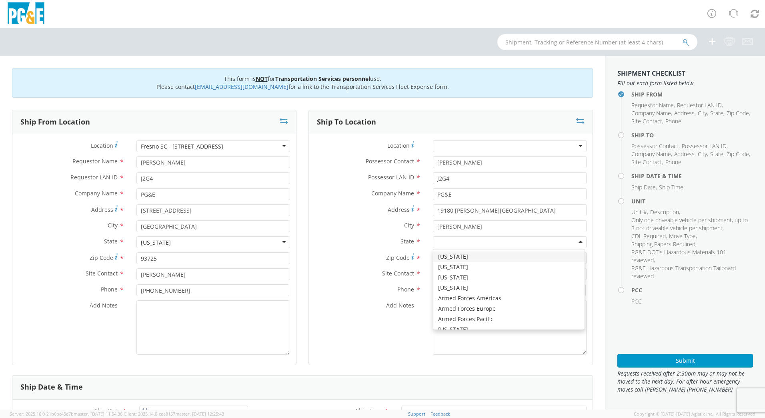
type input "C"
click at [478, 258] on input "Zip Code *" at bounding box center [510, 258] width 154 height 12
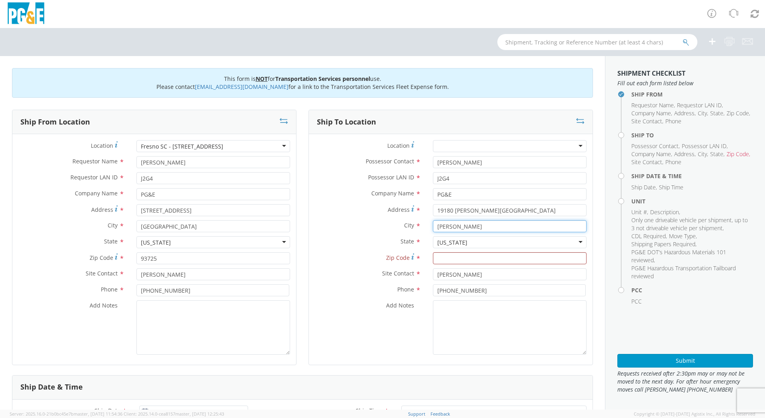
click at [518, 227] on input "[PERSON_NAME]" at bounding box center [510, 226] width 154 height 12
click at [532, 210] on input "19180 [PERSON_NAME][GEOGRAPHIC_DATA]" at bounding box center [510, 210] width 154 height 12
click at [452, 255] on input "Zip Code *" at bounding box center [510, 258] width 154 height 12
type input "93626"
click at [346, 303] on label "Add Notes *" at bounding box center [368, 305] width 118 height 10
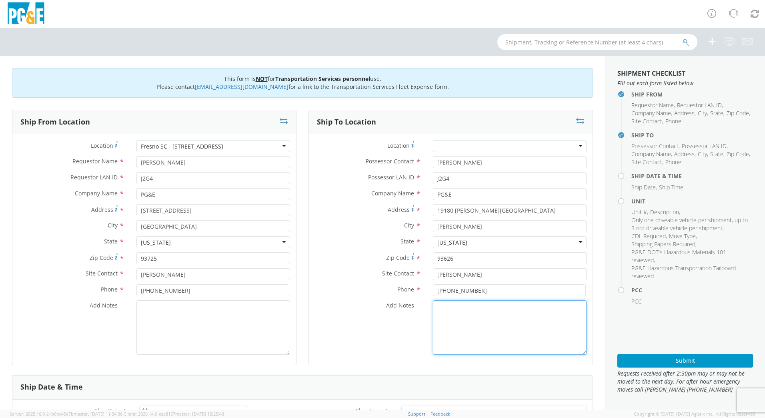
click at [433, 303] on textarea "Add Notes *" at bounding box center [510, 327] width 154 height 54
click at [491, 379] on div "Ship Date & Time" at bounding box center [302, 387] width 580 height 24
click at [227, 330] on textarea "Add Notes *" at bounding box center [213, 327] width 154 height 54
paste textarea "PLEASE USE [PERSON_NAME] TO MAKE MOVE; PM XXXXXXXX"
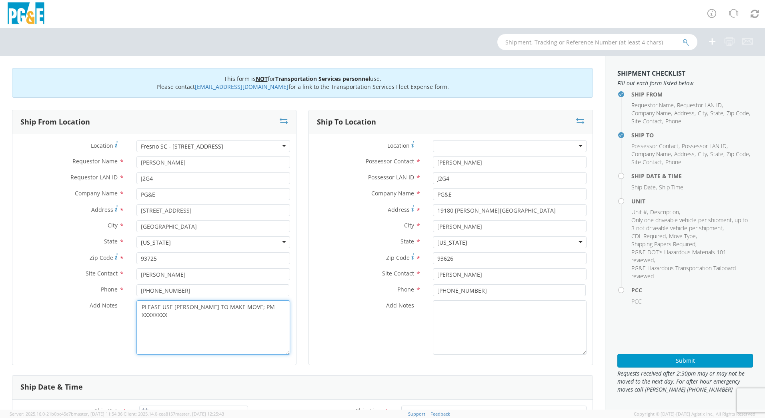
drag, startPoint x: 276, startPoint y: 307, endPoint x: 249, endPoint y: 304, distance: 26.5
click at [249, 304] on textarea "PLEASE USE [PERSON_NAME] TO MAKE MOVE; PM XXXXXXXX" at bounding box center [213, 327] width 154 height 54
paste textarea
paste textarea "XXXXXXXX"
drag, startPoint x: 280, startPoint y: 311, endPoint x: 248, endPoint y: 311, distance: 31.2
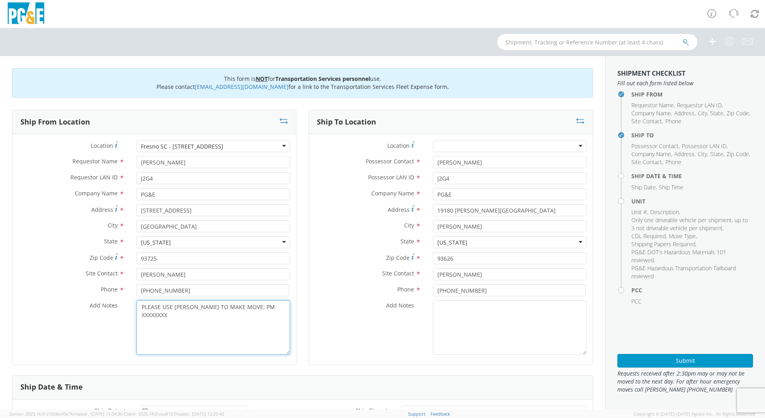
click at [248, 311] on textarea "PLEASE USE [PERSON_NAME] TO MAKE MOVE; PM XXXXXXXX" at bounding box center [213, 327] width 154 height 54
paste textarea "31741249"
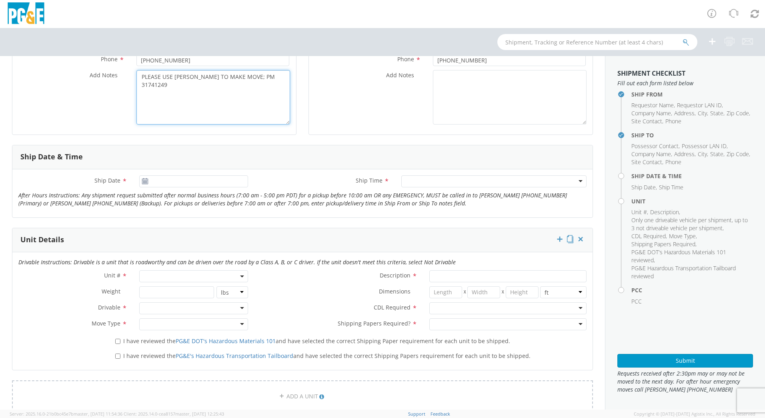
scroll to position [240, 0]
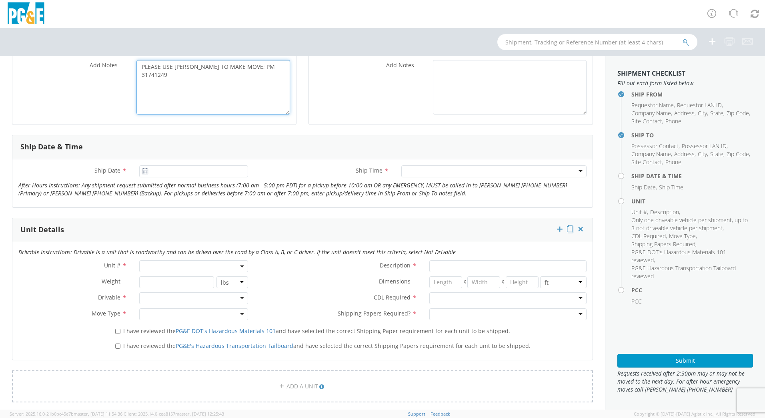
type textarea "PLEASE USE [PERSON_NAME] TO MAKE MOVE; PM 31741249"
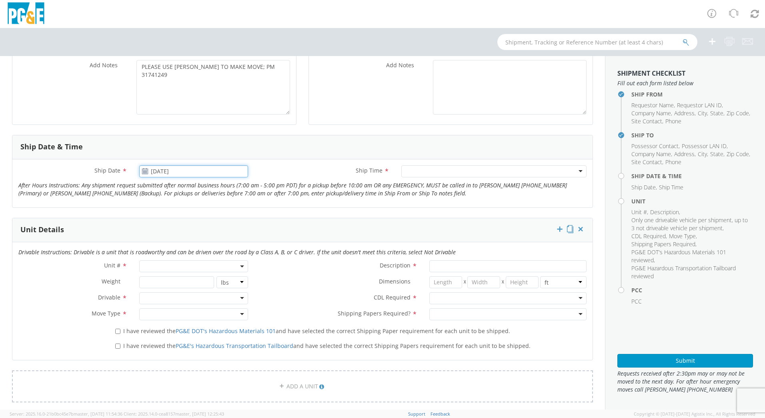
click at [153, 171] on input "[DATE]" at bounding box center [193, 171] width 109 height 12
click at [235, 184] on span at bounding box center [237, 186] width 6 height 6
click at [162, 224] on td "8" at bounding box center [163, 222] width 17 height 12
type input "[DATE]"
click at [240, 266] on b at bounding box center [242, 266] width 4 height 2
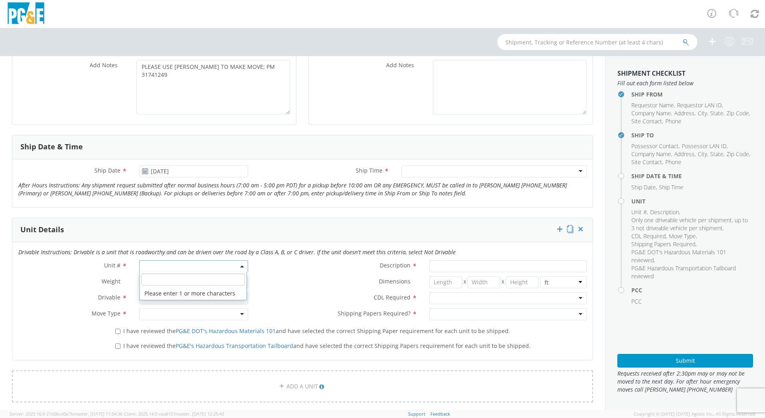
click at [226, 278] on input "search" at bounding box center [193, 279] width 104 height 12
type input "OTHER"
select select "Other"
select select "? undefined:undefined ?"
click at [242, 299] on div at bounding box center [193, 298] width 109 height 12
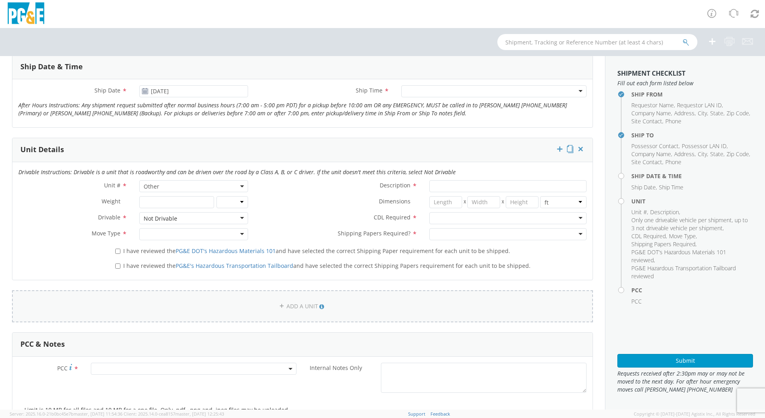
scroll to position [360, 0]
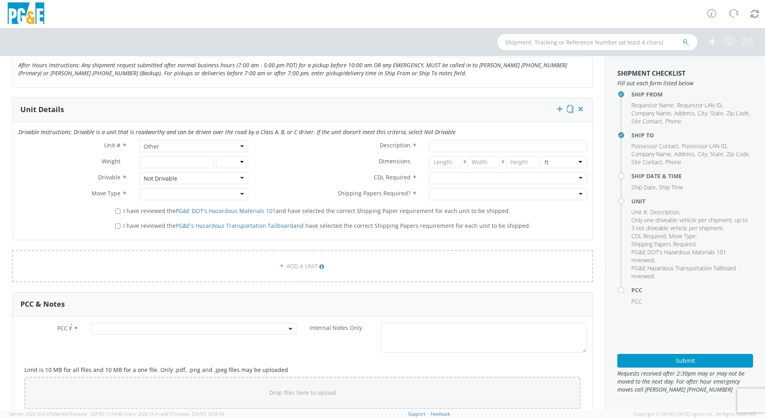
click at [242, 193] on div at bounding box center [193, 194] width 109 height 12
click at [115, 214] on label "I have reviewed the PG&E DOT's Hazardous Materials 101 and have selected the co…" at bounding box center [313, 210] width 396 height 9
click at [115, 214] on input "I have reviewed the PG&E DOT's Hazardous Materials 101 and have selected the co…" at bounding box center [117, 210] width 5 height 5
checkbox input "true"
click at [117, 227] on input "I have reviewed the PG&E's Hazardous Transportation Tailboard and have selected…" at bounding box center [117, 225] width 5 height 5
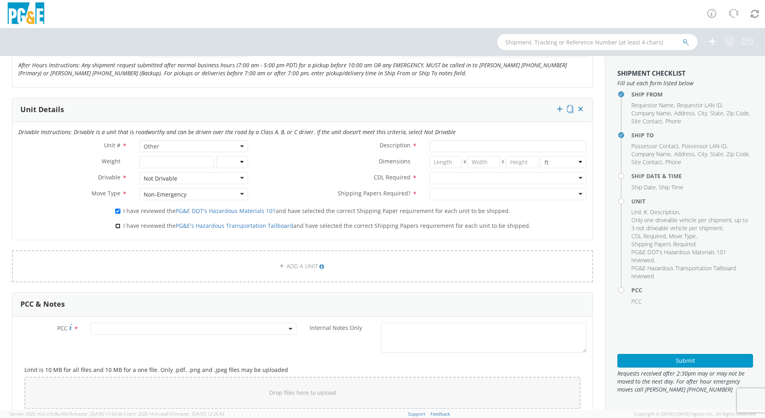
checkbox input "true"
click at [458, 142] on input "Description *" at bounding box center [507, 146] width 157 height 12
paste input "[PERSON_NAME] Skid Steer"
type input "[PERSON_NAME] Skid Steer"
click at [575, 178] on div at bounding box center [507, 178] width 157 height 12
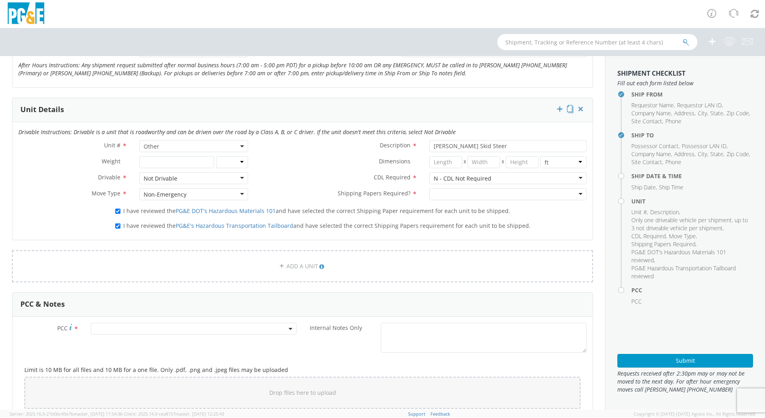
click at [575, 194] on div at bounding box center [507, 194] width 157 height 12
click at [172, 324] on span at bounding box center [194, 328] width 206 height 12
click at [163, 333] on span at bounding box center [194, 328] width 206 height 12
click at [176, 329] on span at bounding box center [194, 328] width 206 height 12
click at [263, 340] on input "number" at bounding box center [192, 342] width 199 height 12
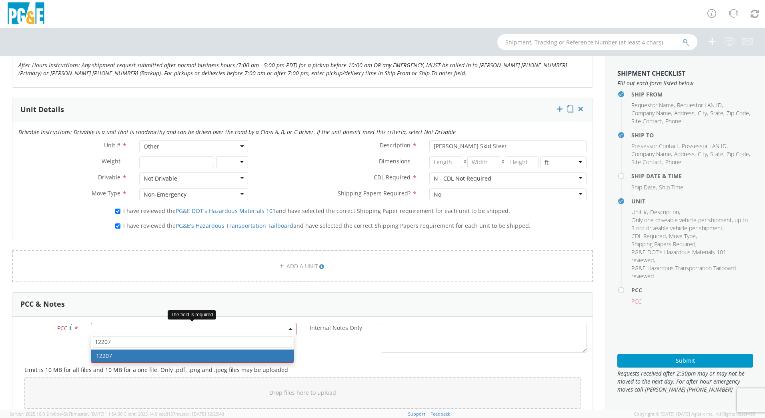
type input "12207"
select select "12207"
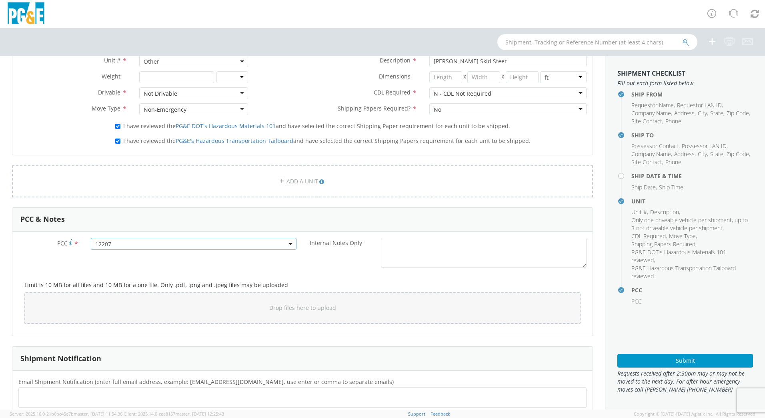
scroll to position [520, 0]
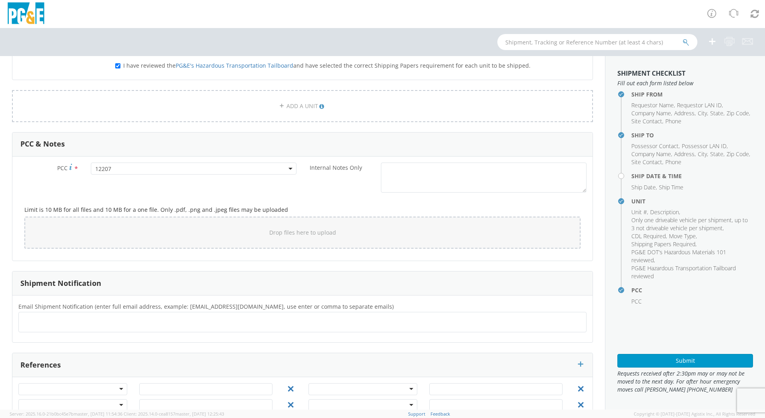
click at [138, 320] on ul at bounding box center [302, 321] width 561 height 13
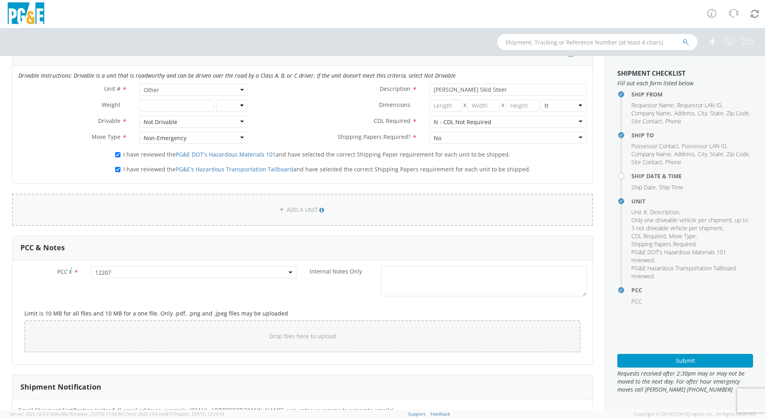
scroll to position [542, 0]
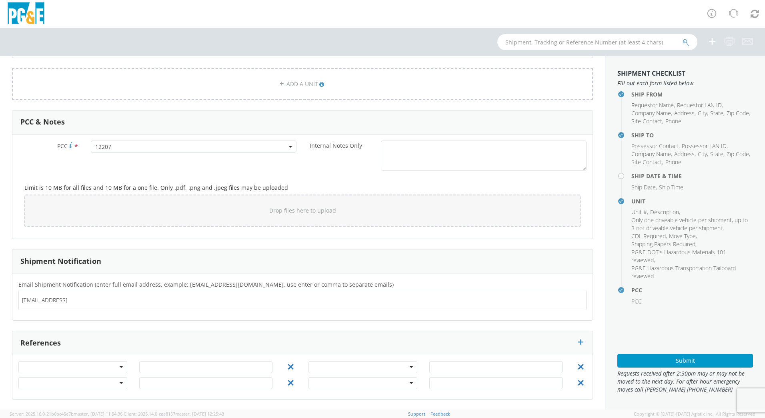
type input "[EMAIL_ADDRESS]"
click at [691, 353] on div "Submit" at bounding box center [685, 358] width 136 height 20
click at [687, 363] on button "Submit" at bounding box center [685, 361] width 136 height 14
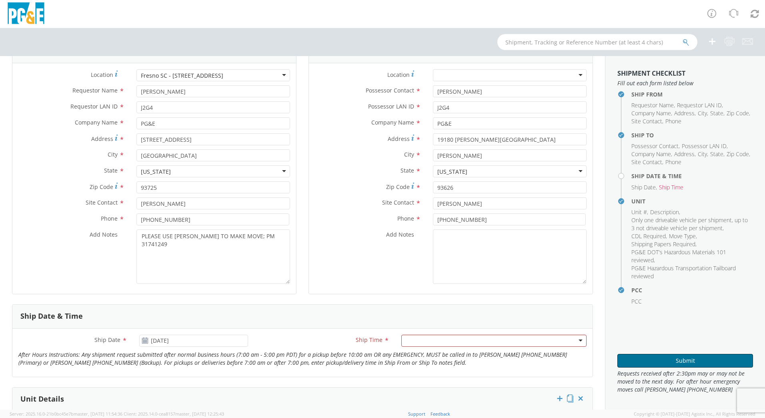
scroll to position [280, 0]
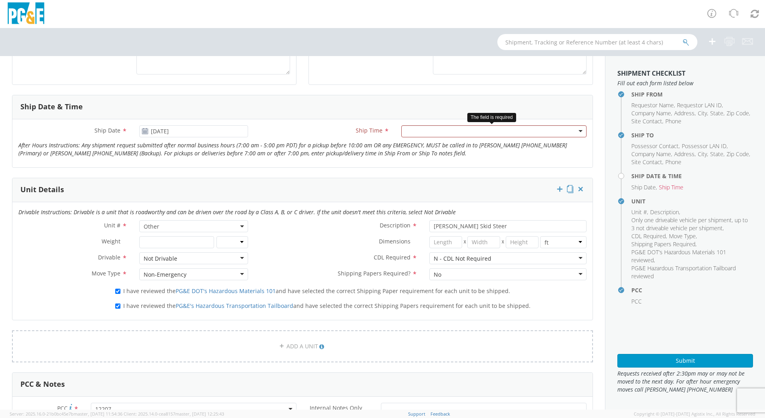
click at [569, 133] on div at bounding box center [493, 131] width 185 height 12
click at [656, 356] on button "Submit" at bounding box center [685, 361] width 136 height 14
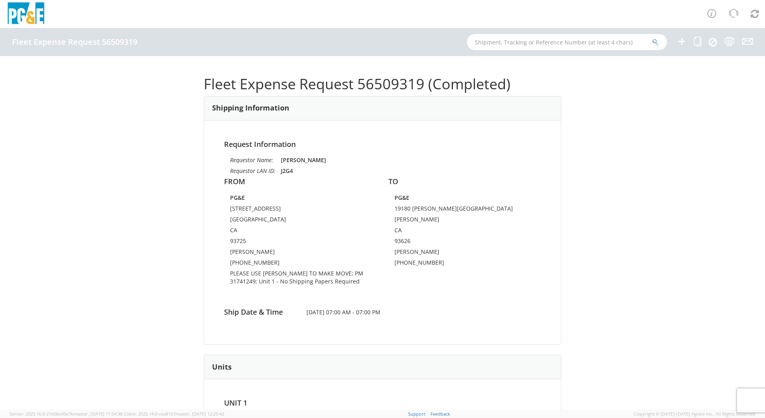
click at [682, 37] on icon at bounding box center [682, 41] width 10 height 10
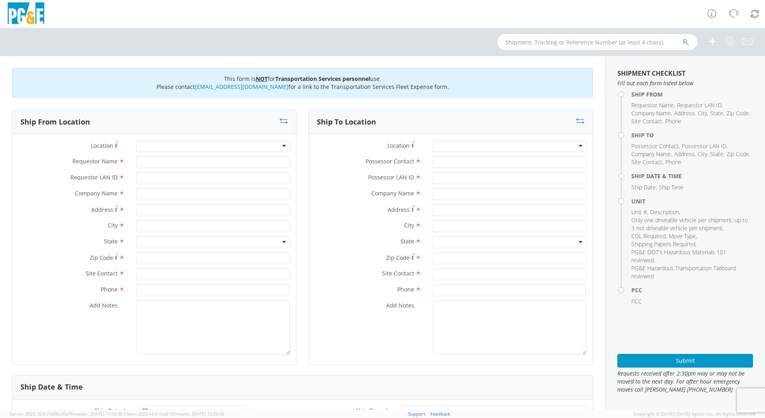
click at [149, 146] on div at bounding box center [213, 146] width 154 height 12
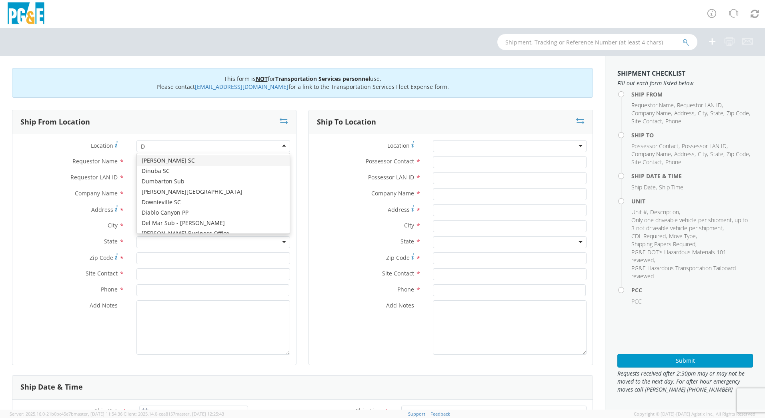
type input "DI"
type input "PG&E"
type input "[STREET_ADDRESS]"
type input "Dinuba"
type input "93618"
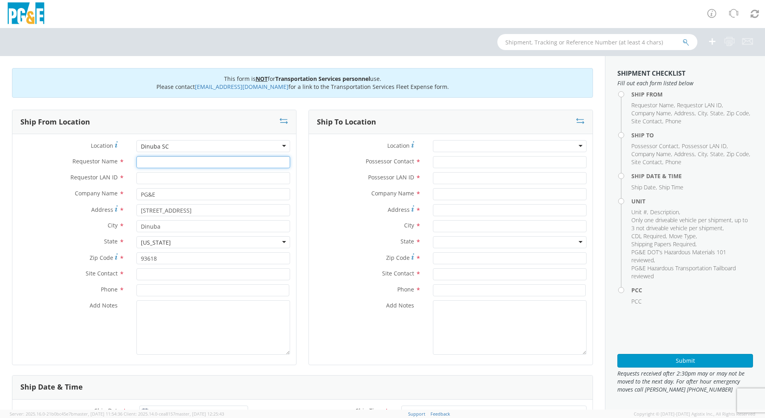
click at [173, 158] on input "Requestor Name *" at bounding box center [213, 162] width 154 height 12
paste input "[PERSON_NAME]"
type input "[PERSON_NAME]"
click at [482, 168] on input "Possessor Contact *" at bounding box center [510, 162] width 154 height 12
paste input "[PERSON_NAME]"
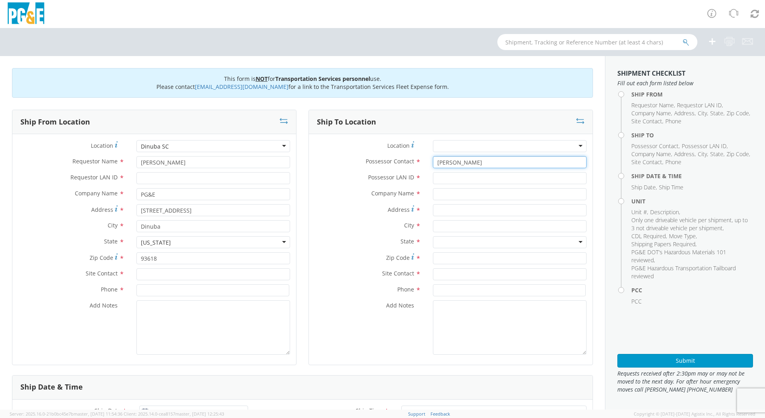
type input "[PERSON_NAME]"
click at [464, 277] on input "text" at bounding box center [510, 274] width 154 height 12
paste input "[PERSON_NAME]"
type input "[PERSON_NAME]"
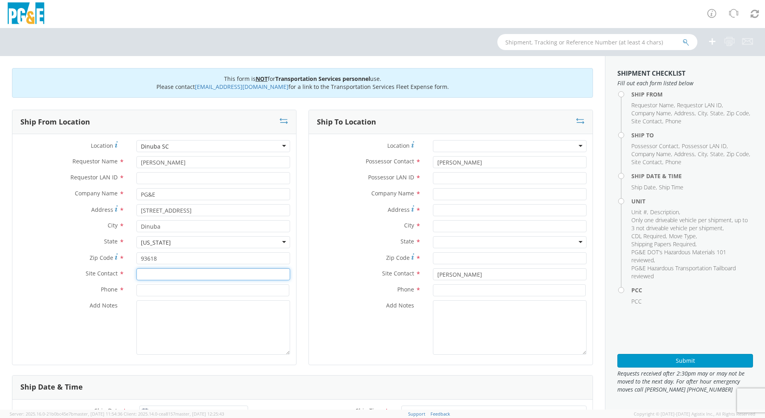
click at [164, 280] on input "text" at bounding box center [213, 274] width 154 height 12
paste input "[PERSON_NAME]"
type input "[PERSON_NAME]"
click at [228, 181] on input "Requestor LAN ID *" at bounding box center [213, 178] width 154 height 12
type input "DUHK"
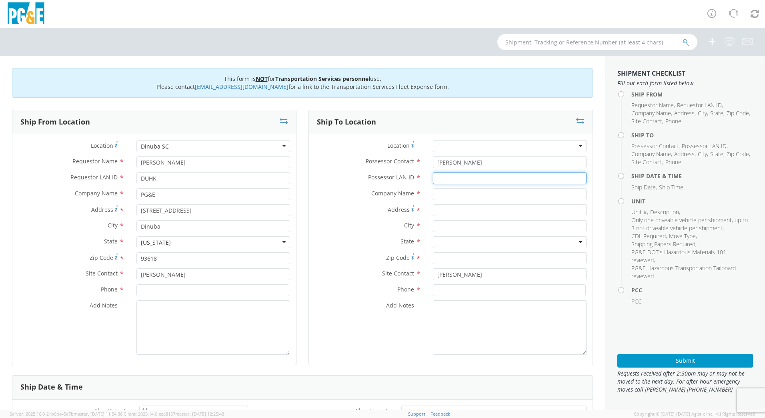
click at [456, 179] on input "Possessor LAN ID *" at bounding box center [510, 178] width 154 height 12
type input "DUHK"
click at [477, 194] on input "text" at bounding box center [510, 194] width 154 height 12
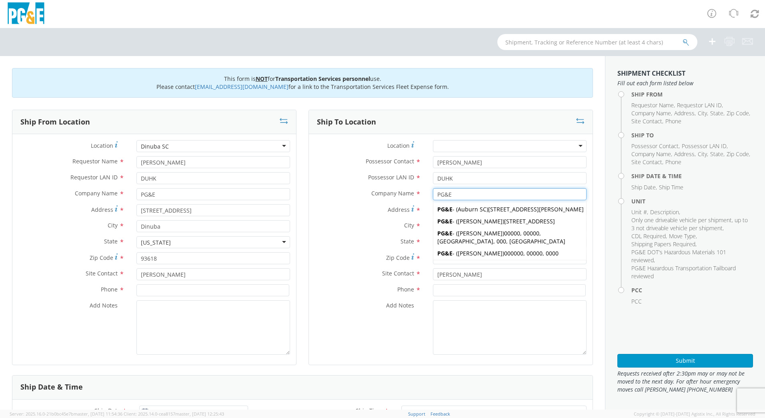
type input "PG&E"
click at [328, 253] on label "Zip Code *" at bounding box center [368, 257] width 118 height 11
click at [433, 253] on input "Zip Code *" at bounding box center [510, 258] width 154 height 12
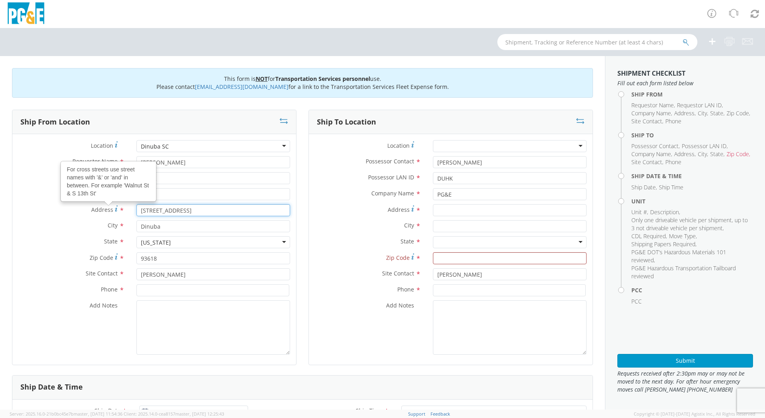
drag, startPoint x: 182, startPoint y: 209, endPoint x: 99, endPoint y: 206, distance: 82.8
click at [99, 206] on div "Address For cross streets use street names with '&' or 'and' in between. For ex…" at bounding box center [154, 210] width 284 height 12
paste input "[STREET_ADDRESS]"
type input "[STREET_ADDRESS]"
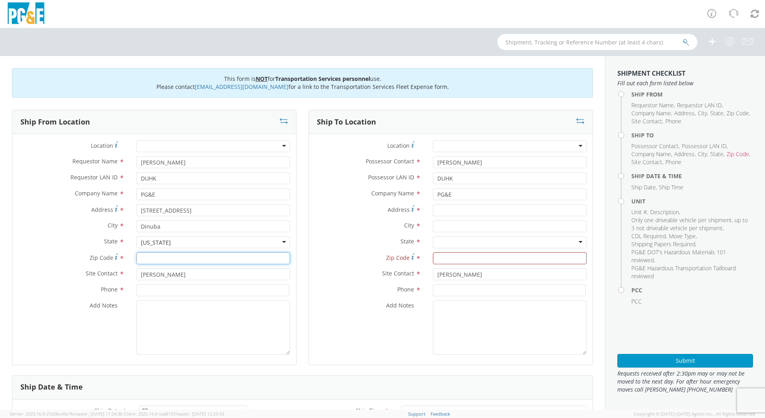
click at [155, 259] on input "Zip Code *" at bounding box center [213, 258] width 154 height 12
type input "93618"
click at [291, 332] on div at bounding box center [213, 327] width 166 height 54
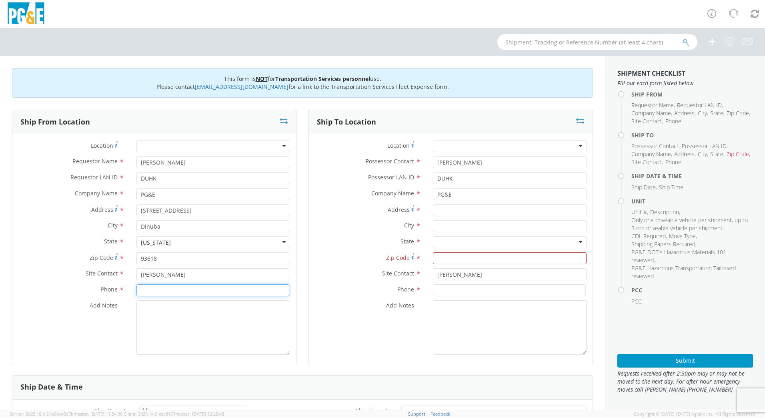
click at [179, 285] on input at bounding box center [212, 290] width 153 height 12
paste input "[PHONE_NUMBER]"
type input "[PHONE_NUMBER]"
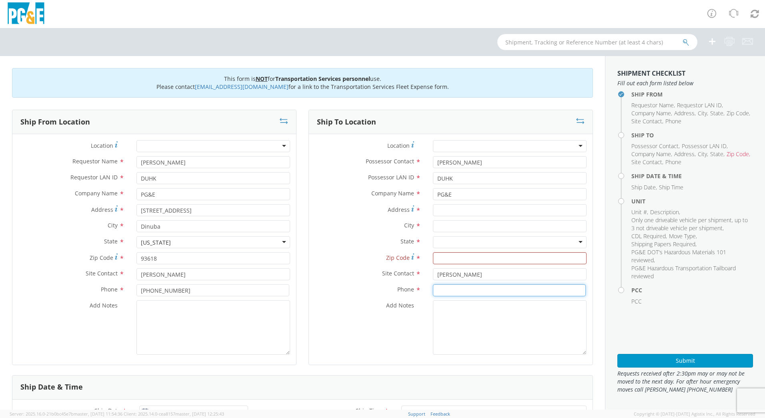
click at [467, 289] on input at bounding box center [509, 290] width 153 height 12
paste input "[PHONE_NUMBER]"
type input "[PHONE_NUMBER]"
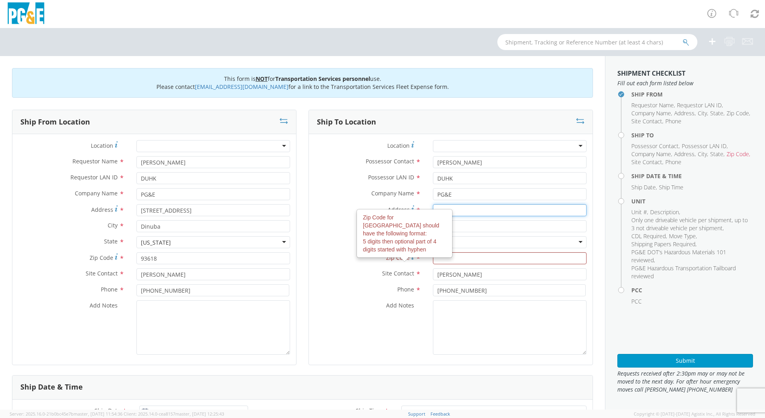
click at [466, 208] on input "Address *" at bounding box center [510, 210] width 154 height 12
paste input "[STREET_ADDRESS]"
type input "[STREET_ADDRESS]"
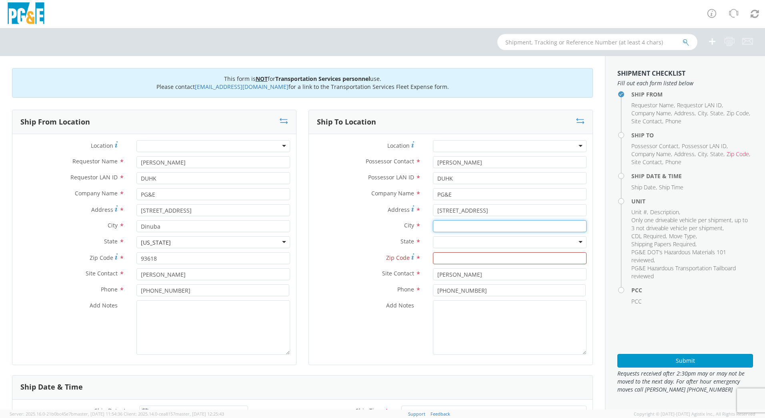
click at [461, 230] on input "text" at bounding box center [510, 226] width 154 height 12
type input "OROSI"
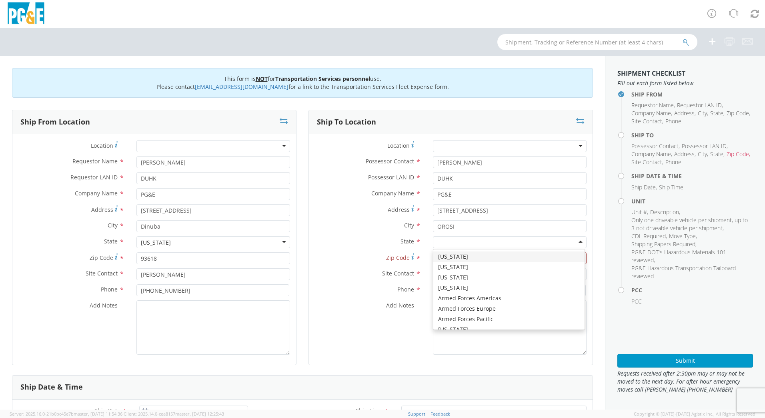
click at [460, 240] on div at bounding box center [510, 242] width 154 height 12
click at [462, 257] on input "Zip Code *" at bounding box center [510, 258] width 154 height 12
click at [446, 254] on input "Zip Code *" at bounding box center [510, 258] width 154 height 12
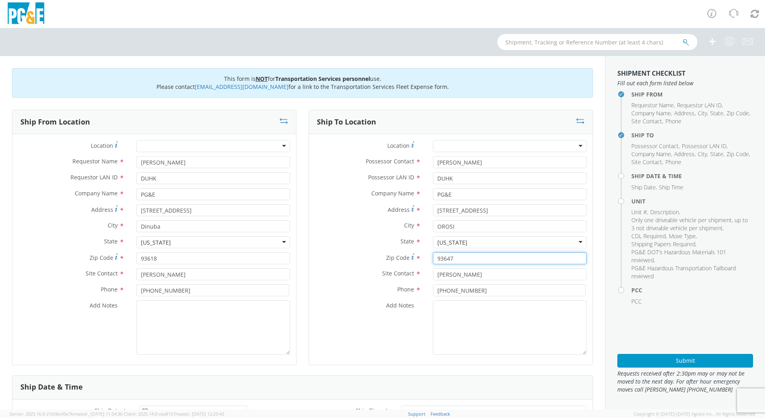
type input "93647"
click at [489, 309] on textarea "Add Notes *" at bounding box center [510, 327] width 154 height 54
click at [212, 323] on textarea "Add Notes *" at bounding box center [213, 327] width 154 height 54
paste textarea "PLEASE USE [PERSON_NAME] TO MAKE MOVE; PM XXXXXXXX"
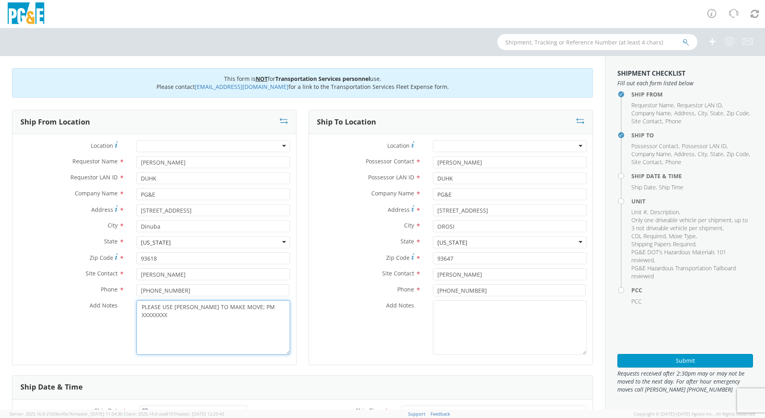
drag, startPoint x: 276, startPoint y: 308, endPoint x: 247, endPoint y: 312, distance: 29.1
click at [247, 312] on textarea "PLEASE USE [PERSON_NAME] TO MAKE MOVE; PM XXXXXXXX" at bounding box center [213, 327] width 154 height 54
paste textarea "35638416"
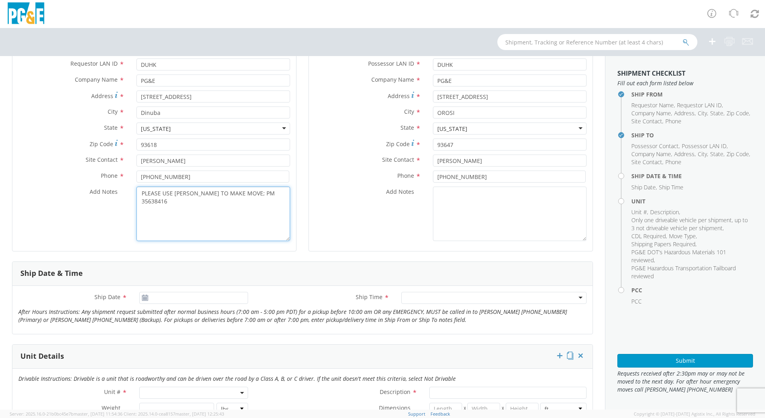
scroll to position [160, 0]
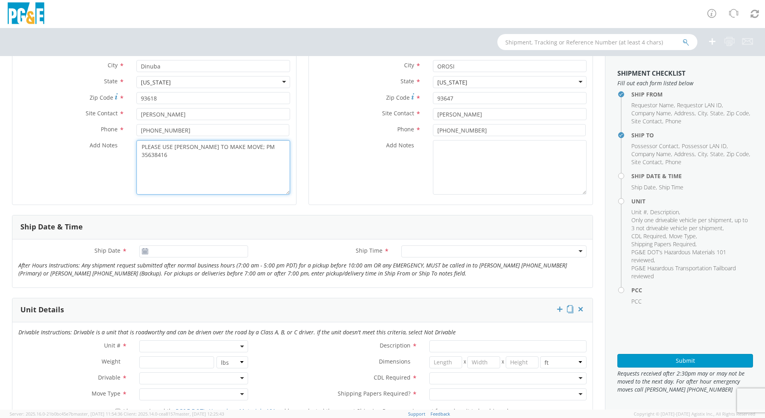
type textarea "PLEASE USE [PERSON_NAME] TO MAKE MOVE; PM 35638416"
click at [143, 250] on use at bounding box center [145, 251] width 6 height 6
click at [164, 258] on div "Ship Date *" at bounding box center [133, 253] width 242 height 16
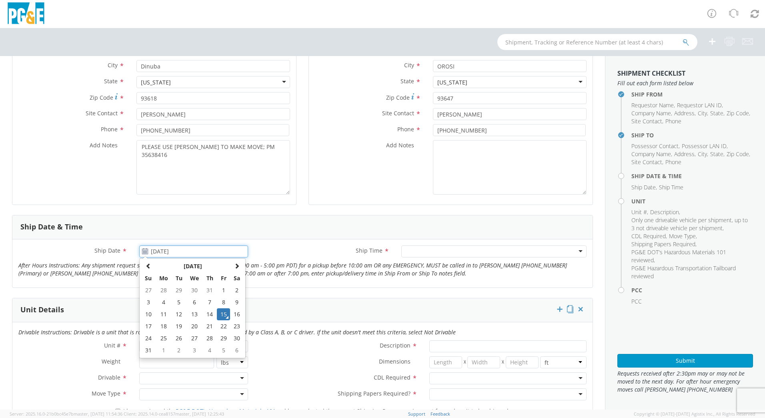
click at [175, 252] on input "[DATE]" at bounding box center [193, 251] width 109 height 12
click at [208, 353] on td "4" at bounding box center [209, 350] width 14 height 12
type input "[DATE]"
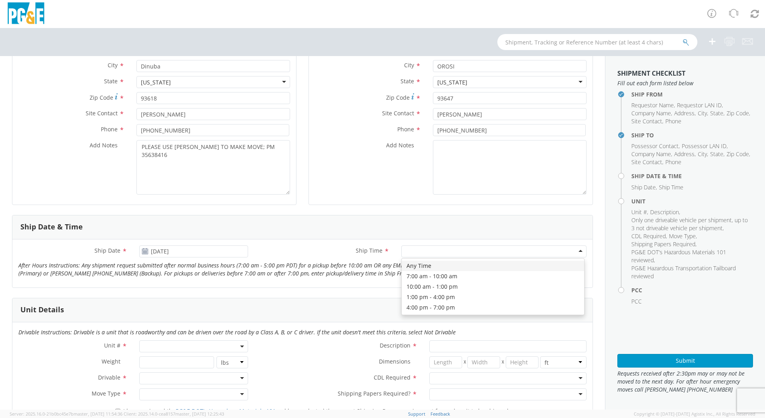
click at [574, 252] on div at bounding box center [493, 251] width 185 height 12
click at [574, 253] on div "4:00 pm - 7:00 pm" at bounding box center [493, 251] width 185 height 12
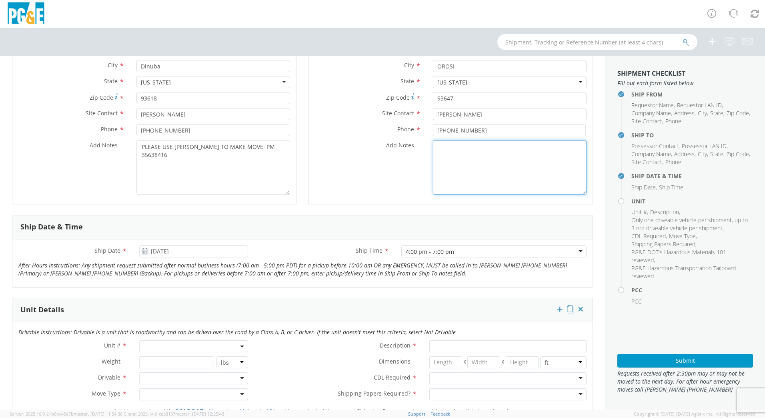
click at [463, 169] on textarea "Add Notes *" at bounding box center [510, 167] width 154 height 54
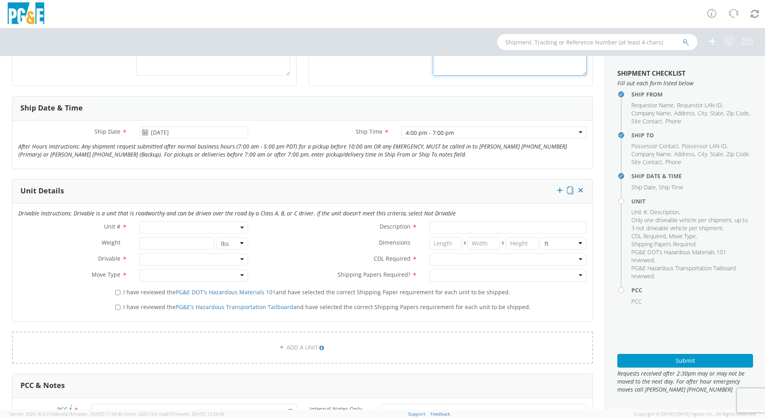
scroll to position [320, 0]
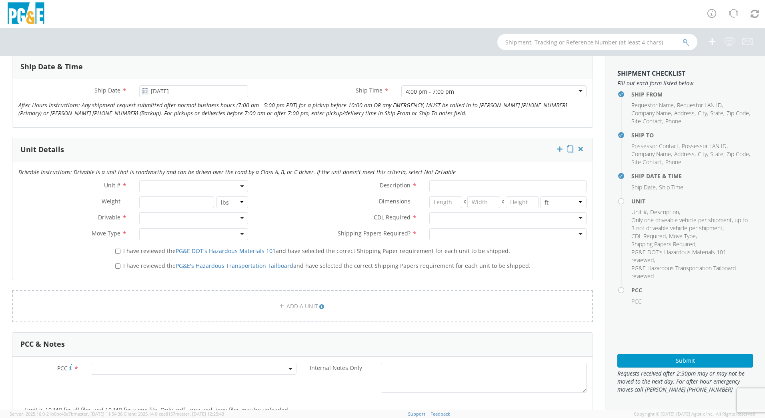
type textarea "REQUEST TIME 18:30"
click at [243, 190] on span at bounding box center [193, 186] width 109 height 12
click at [217, 202] on input "search" at bounding box center [193, 199] width 104 height 12
type input "OTHER"
select select "Other"
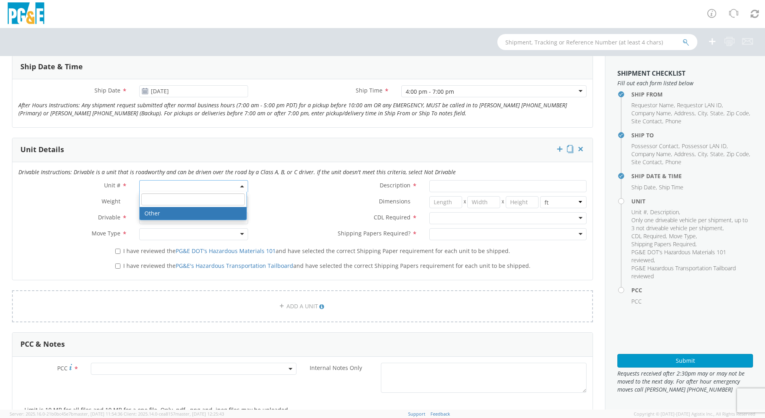
select select "? undefined:undefined ?"
click at [237, 219] on div at bounding box center [193, 218] width 109 height 12
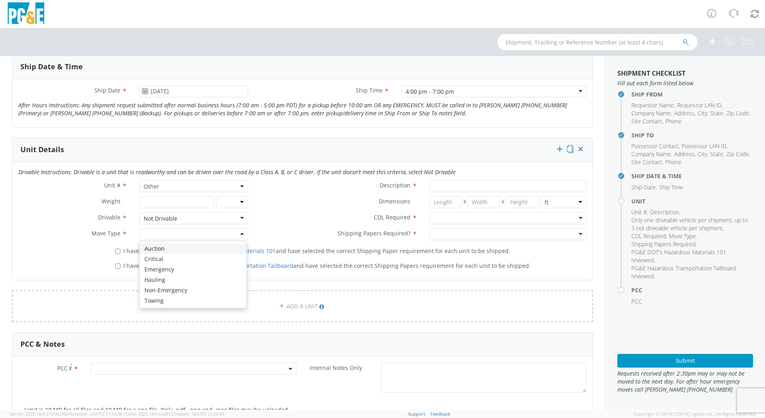
click at [240, 233] on div at bounding box center [193, 234] width 109 height 12
click at [119, 252] on input "I have reviewed the PG&E DOT's Hazardous Materials 101 and have selected the co…" at bounding box center [117, 250] width 5 height 5
checkbox input "true"
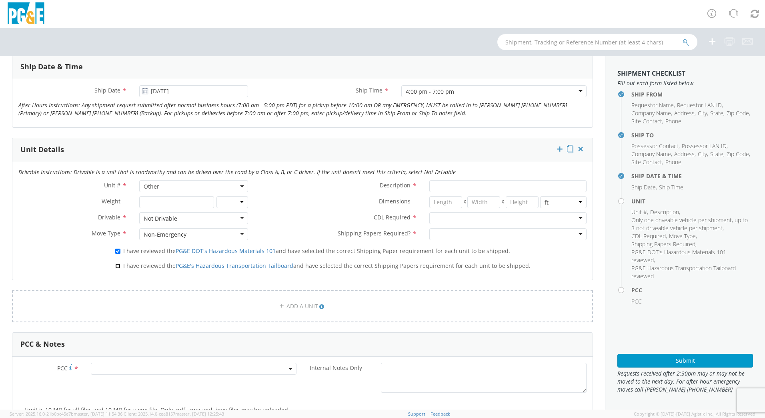
click at [115, 264] on input "I have reviewed the PG&E's Hazardous Transportation Tailboard and have selected…" at bounding box center [117, 265] width 5 height 5
checkbox input "true"
click at [483, 186] on input "Description *" at bounding box center [507, 186] width 157 height 12
paste input "[PERSON_NAME] Track Machine"
type input "[PERSON_NAME] Track Machine"
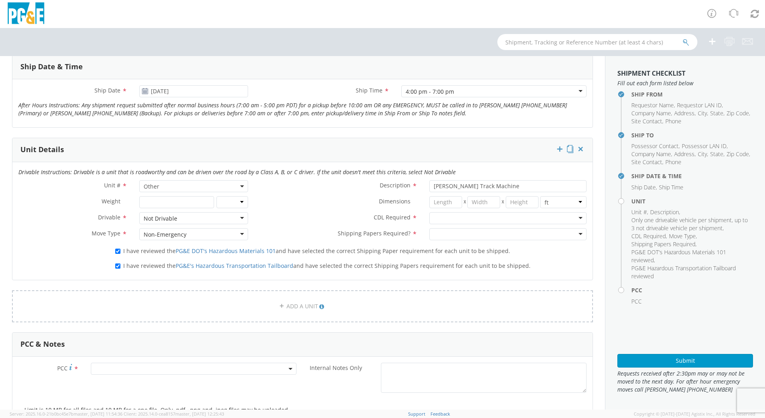
click at [574, 218] on div at bounding box center [507, 218] width 157 height 12
click at [570, 234] on div at bounding box center [507, 234] width 157 height 12
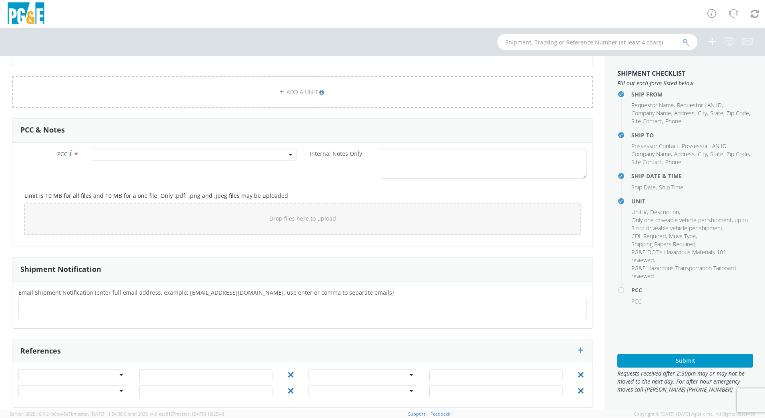
scroll to position [542, 0]
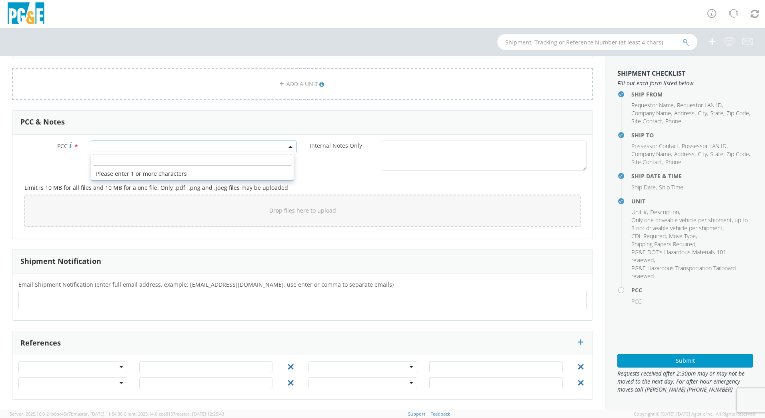
click at [287, 150] on agx-select2 "Please enter 1 or more characters" at bounding box center [194, 146] width 206 height 8
click at [252, 161] on input "number" at bounding box center [192, 160] width 199 height 12
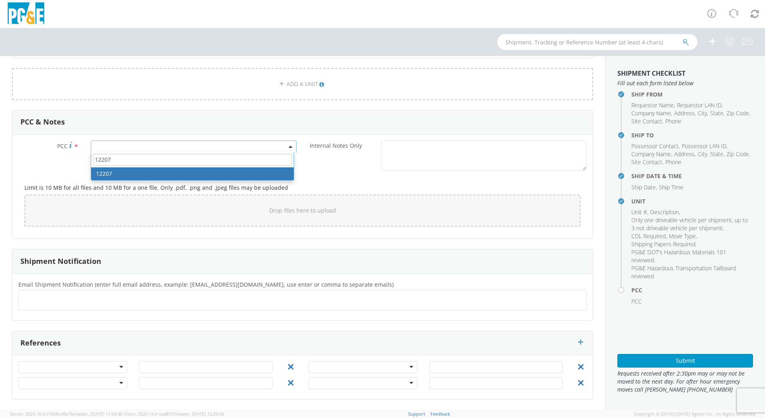
type input "12207"
select select "12207"
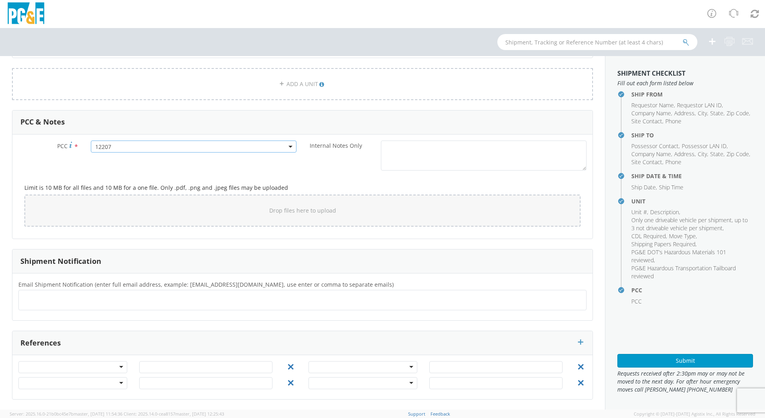
click at [266, 300] on ul at bounding box center [302, 299] width 561 height 13
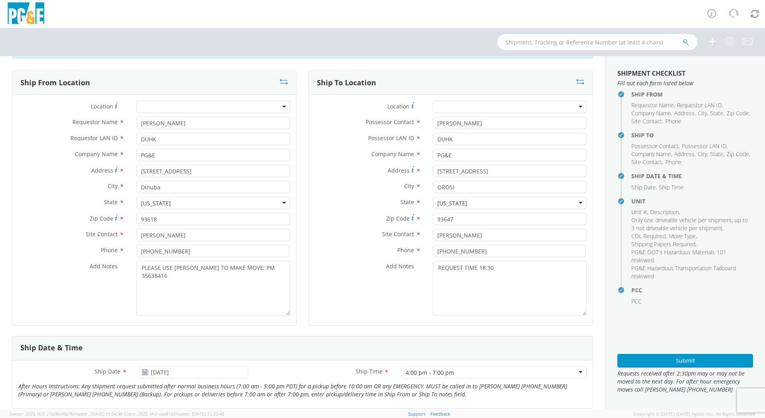
scroll to position [0, 0]
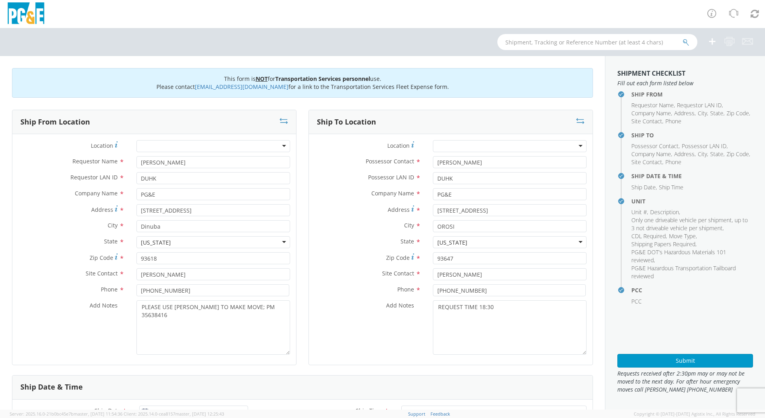
type input "[EMAIL_ADDRESS][DOMAIN_NAME]"
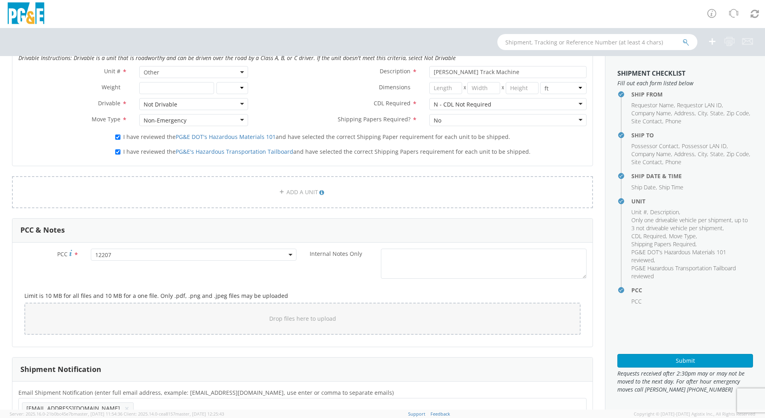
scroll to position [440, 0]
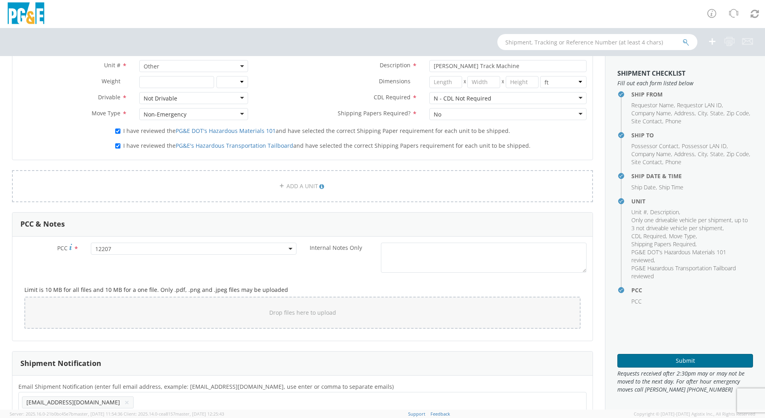
click at [659, 363] on button "Submit" at bounding box center [685, 361] width 136 height 14
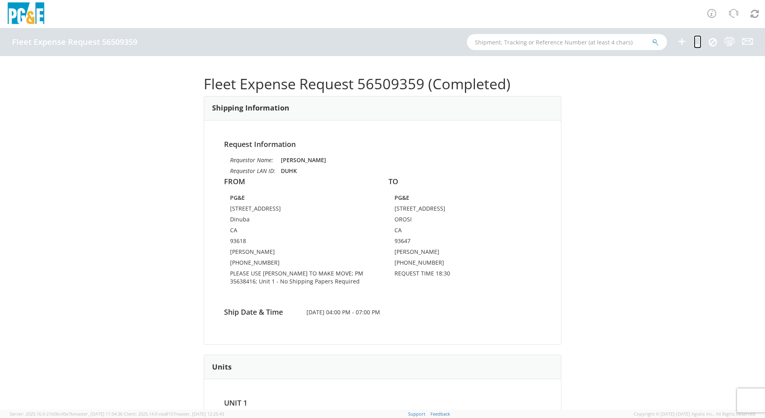
click at [696, 38] on icon at bounding box center [698, 41] width 8 height 10
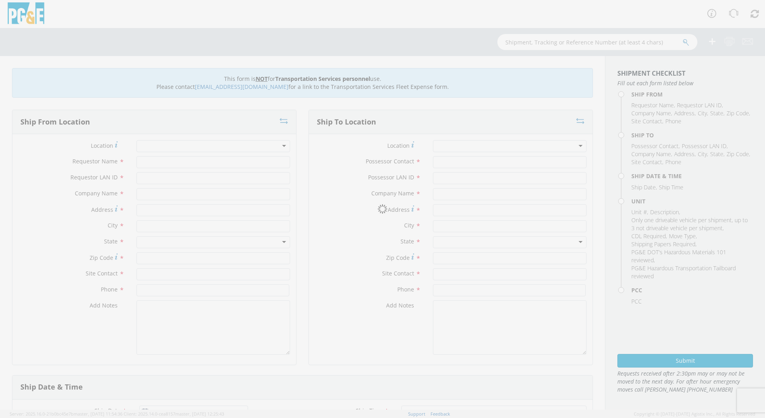
type input "[PERSON_NAME]"
type input "DUHK"
type input "PG&E"
type input "[STREET_ADDRESS]"
type input "Dinuba"
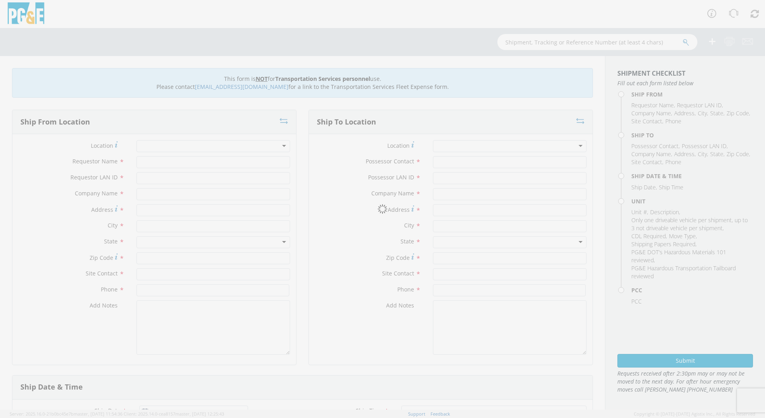
type input "93618"
type input "[PERSON_NAME]"
type input "[PHONE_NUMBER]"
type input "[PERSON_NAME]"
type input "DUHK"
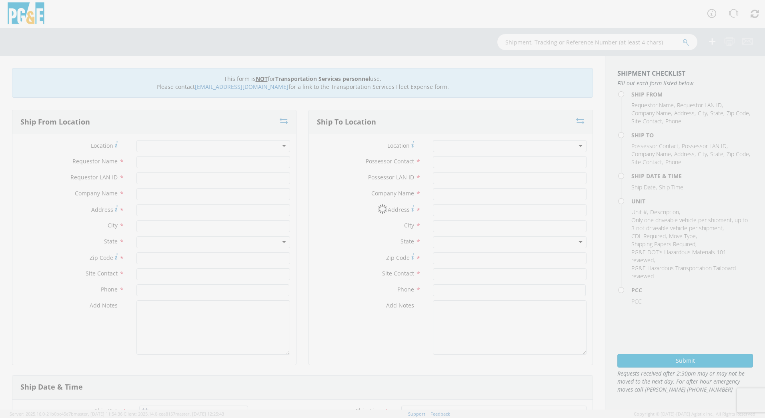
type input "PG&E"
type input "[STREET_ADDRESS]"
type input "OROSI"
type input "93647"
type input "[PERSON_NAME]"
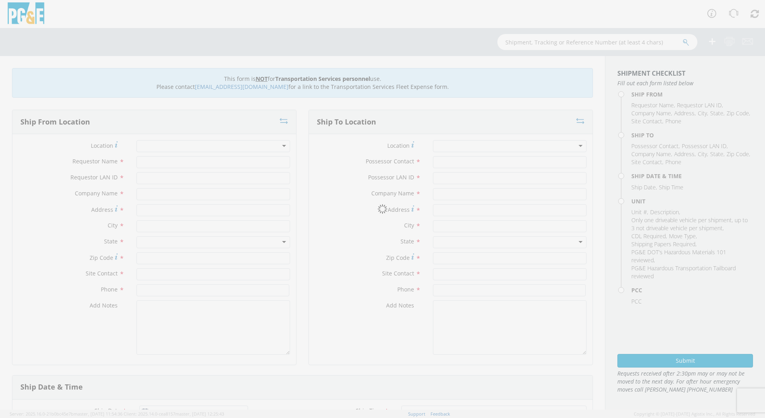
type input "[PHONE_NUMBER]"
type input "[DATE]"
type input "[PERSON_NAME] Track Machine"
type input "0"
select select "Other"
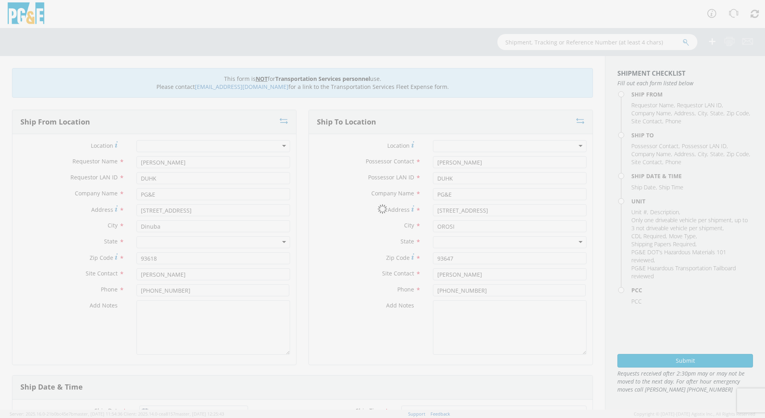
select select "12207"
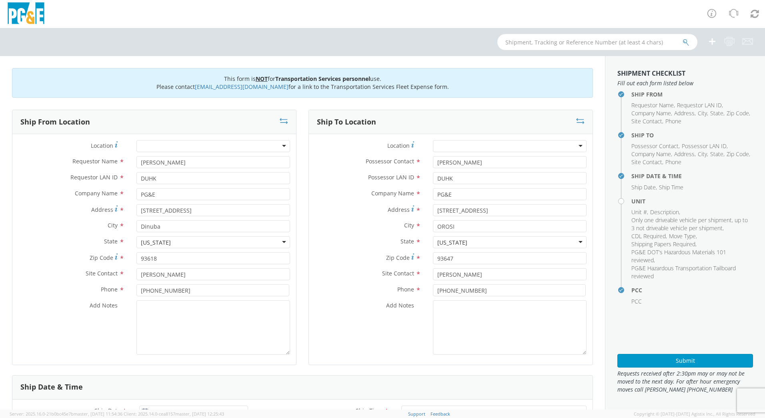
click at [40, 300] on label "Add Notes *" at bounding box center [71, 305] width 118 height 10
click at [136, 300] on textarea "Add Notes *" at bounding box center [213, 327] width 154 height 54
paste textarea "PLEASE USE [PERSON_NAME] TO MAKE MOVE; PM XXXXXXXX"
click at [256, 307] on textarea "PLEASE USE [PERSON_NAME] TO MAKE MOVE; PM" at bounding box center [213, 327] width 154 height 54
paste textarea "35638416"
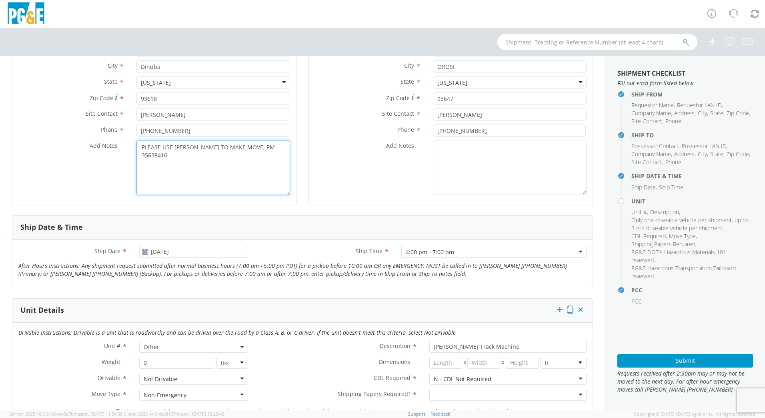
scroll to position [160, 0]
type textarea "PLEASE USE [PERSON_NAME] TO MAKE MOVE; PM 35638416"
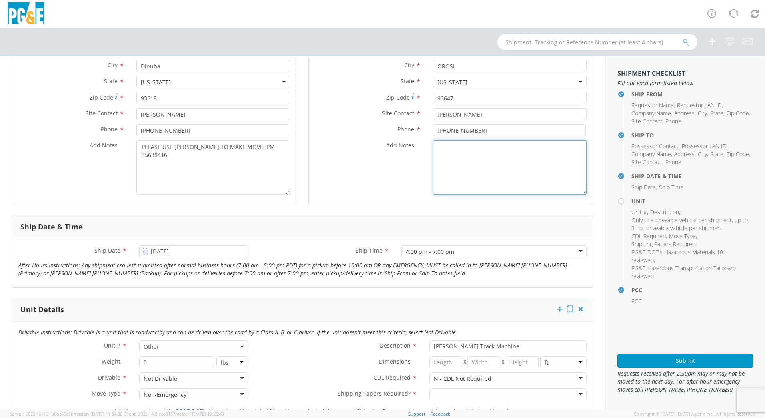
click at [525, 166] on textarea "Add Notes *" at bounding box center [510, 167] width 154 height 54
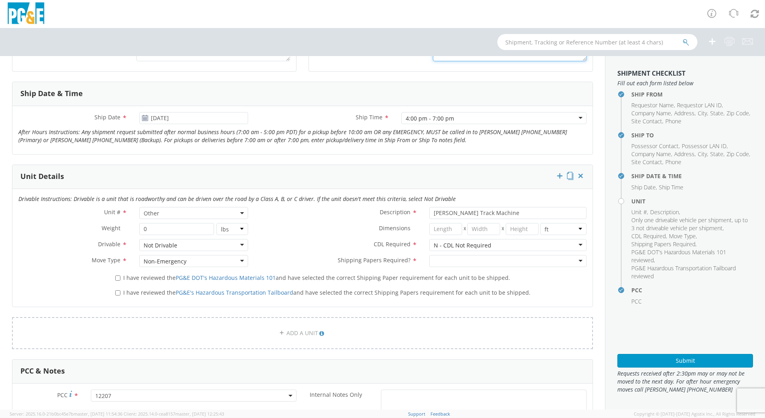
scroll to position [320, 0]
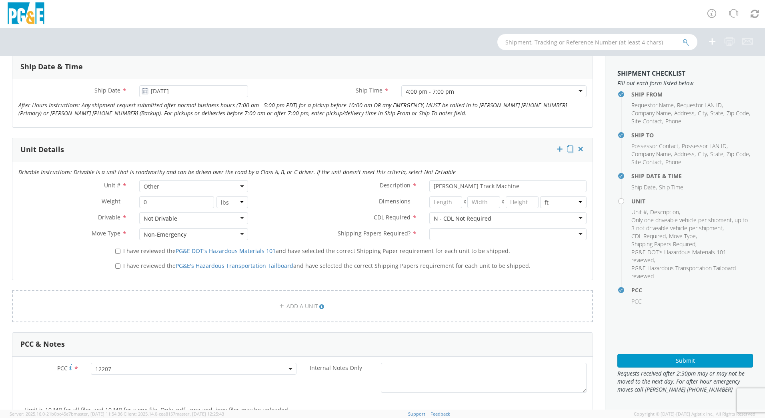
type textarea "REQUEST TIME 18:30"
click at [115, 248] on input "I have reviewed the PG&E DOT's Hazardous Materials 101 and have selected the co…" at bounding box center [117, 250] width 5 height 5
checkbox input "true"
click at [114, 265] on div "I have reviewed the PG&E's Hazardous Transportation Tailboard and have selected…" at bounding box center [350, 264] width 483 height 11
click at [117, 268] on label "I have reviewed the PG&E's Hazardous Transportation Tailboard and have selected…" at bounding box center [323, 264] width 417 height 9
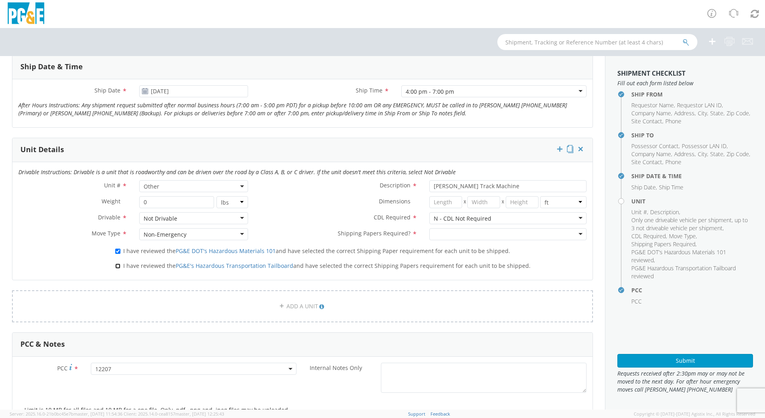
click at [117, 268] on input "I have reviewed the PG&E's Hazardous Transportation Tailboard and have selected…" at bounding box center [117, 265] width 5 height 5
checkbox input "true"
drag, startPoint x: 485, startPoint y: 186, endPoint x: 422, endPoint y: 182, distance: 62.9
click at [423, 182] on div "[PERSON_NAME] Track Machine" at bounding box center [507, 186] width 169 height 12
paste input "Skid Steer"
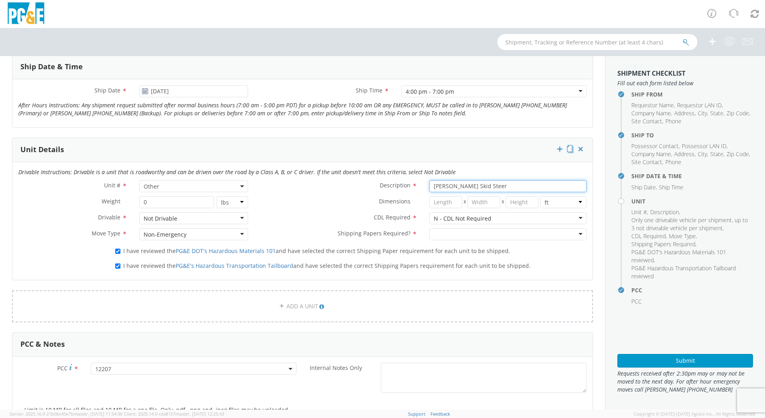
type input "[PERSON_NAME] Skid Steer"
click at [578, 234] on div at bounding box center [507, 234] width 157 height 12
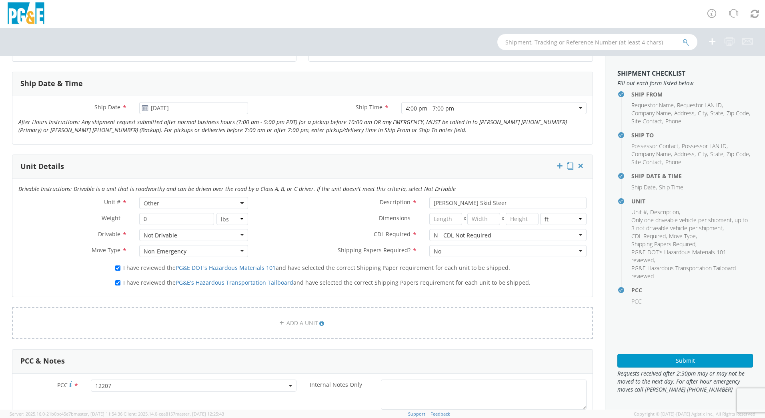
scroll to position [302, 0]
click at [705, 364] on button "Submit" at bounding box center [685, 361] width 136 height 14
